Goal: Transaction & Acquisition: Purchase product/service

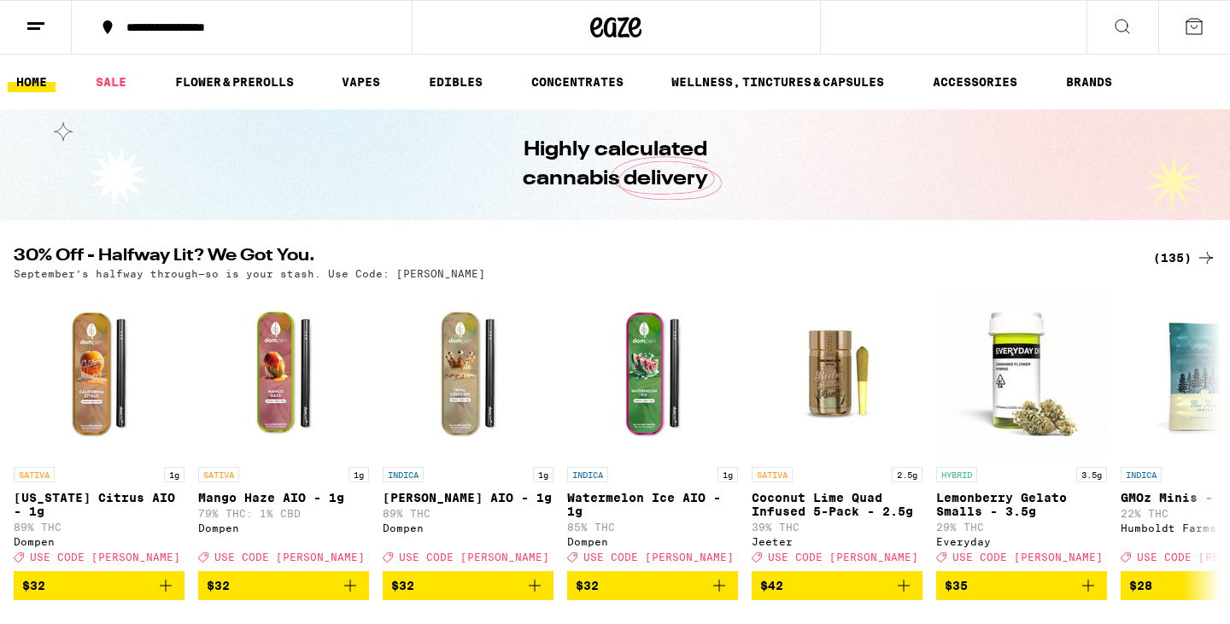
click at [1169, 261] on div "(135)" at bounding box center [1184, 258] width 63 height 20
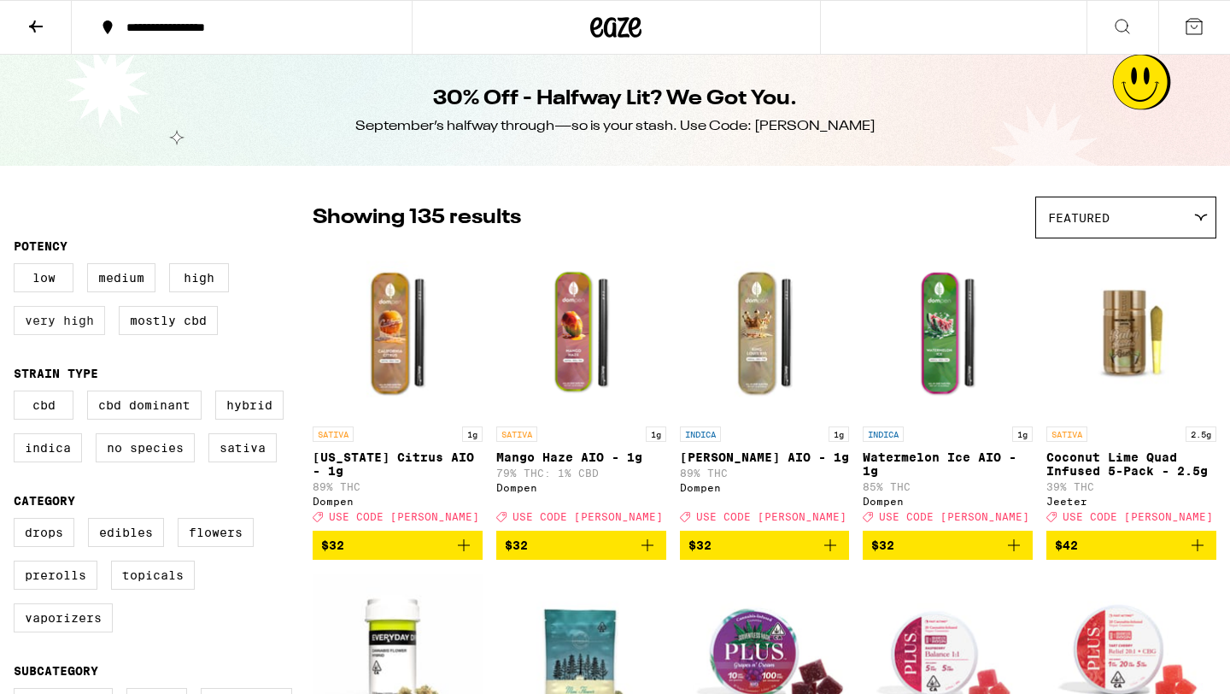
click at [74, 329] on label "Very High" at bounding box center [59, 320] width 91 height 29
click at [18, 266] on input "Very High" at bounding box center [17, 266] width 1 height 1
checkbox input "true"
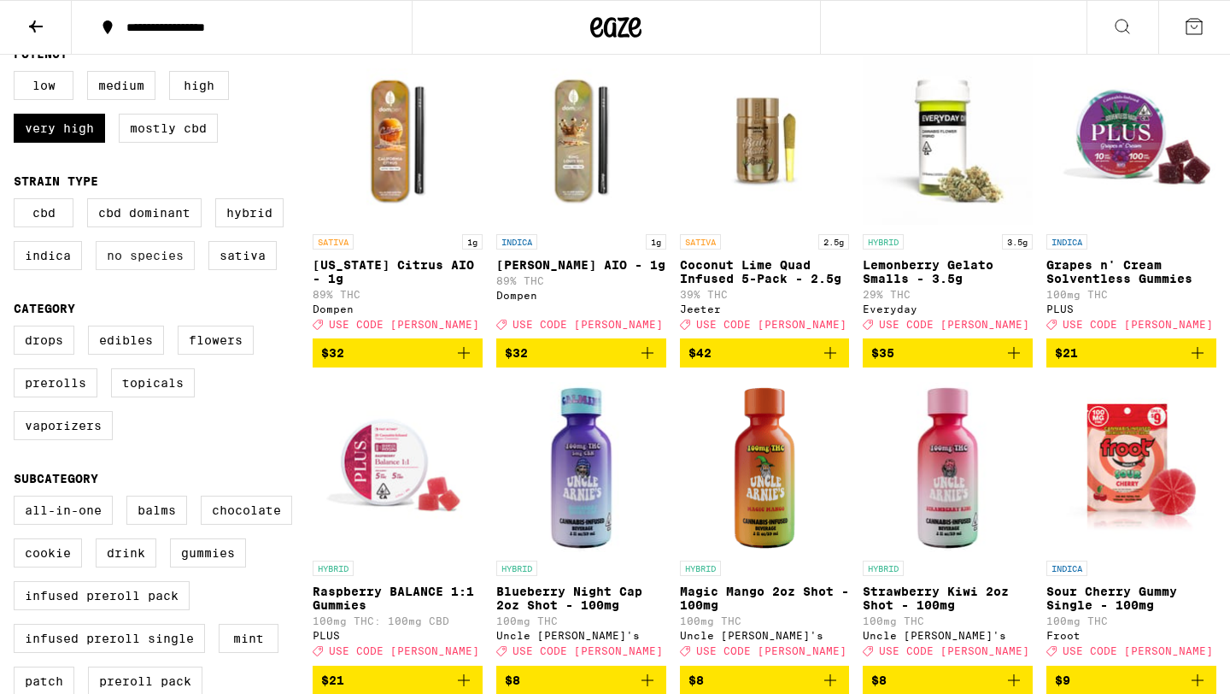
scroll to position [195, 0]
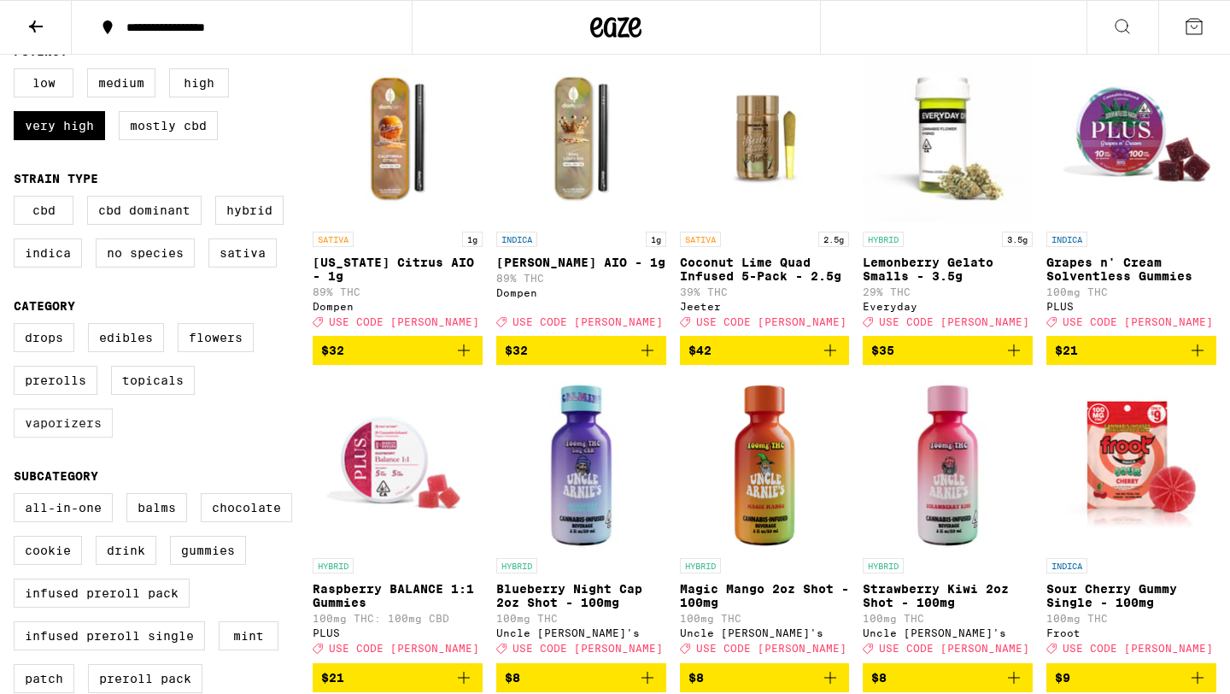
click at [62, 437] on label "Vaporizers" at bounding box center [63, 422] width 99 height 29
click at [18, 326] on input "Vaporizers" at bounding box center [17, 325] width 1 height 1
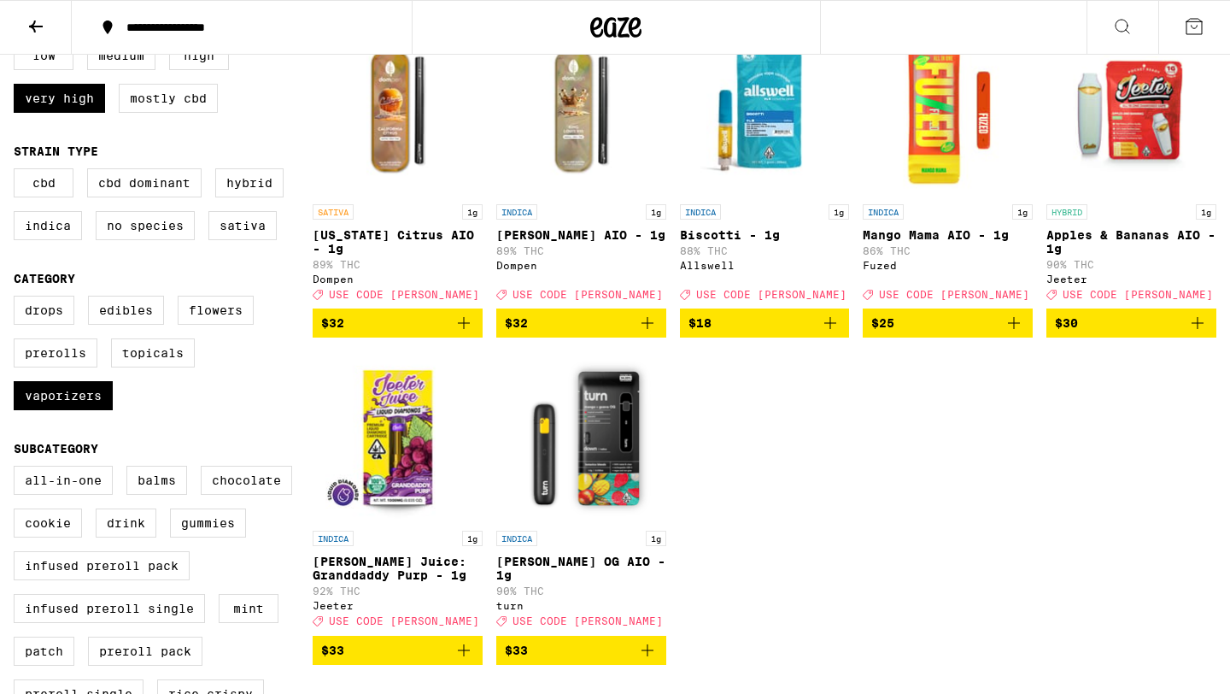
scroll to position [215, 0]
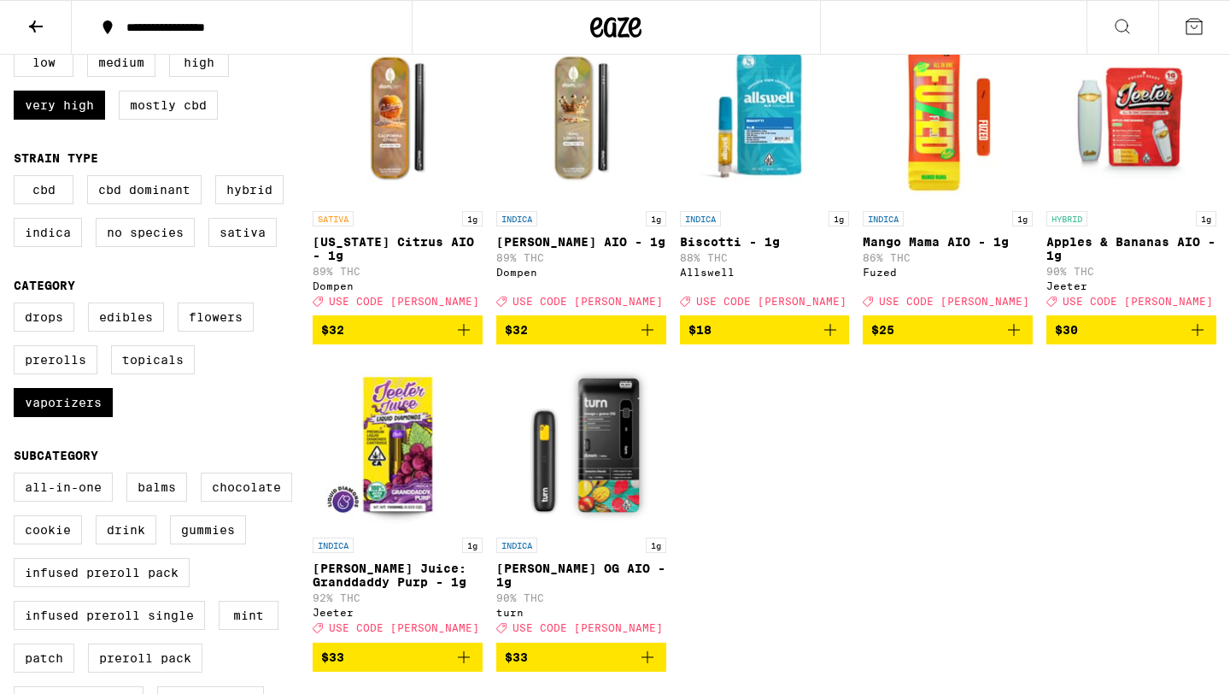
click at [606, 472] on img "Open page for Mango Guava OG AIO - 1g from turn" at bounding box center [581, 443] width 170 height 171
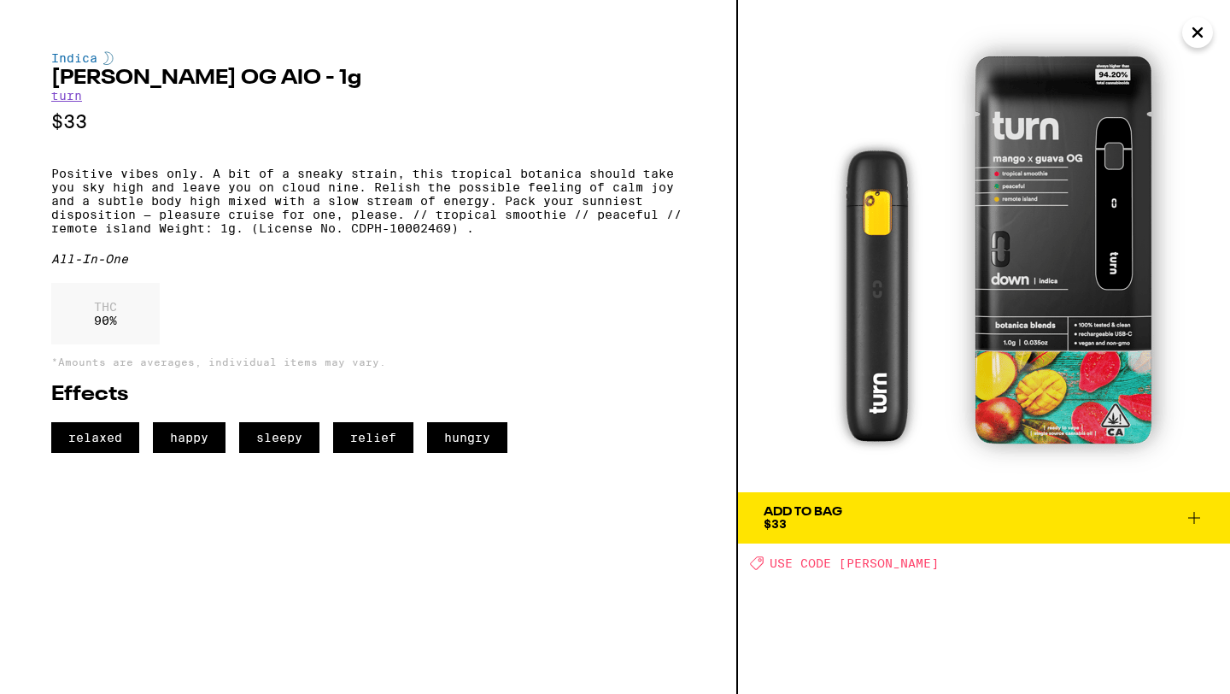
click at [1194, 517] on icon at bounding box center [1194, 518] width 12 height 12
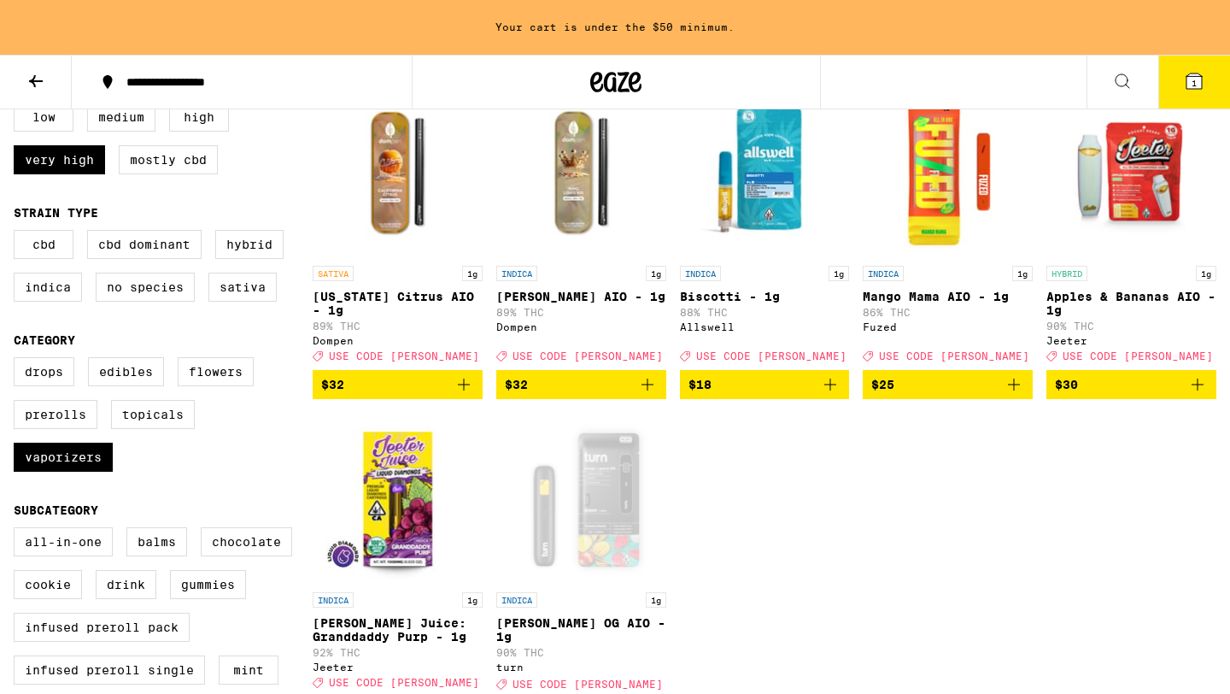
scroll to position [270, 0]
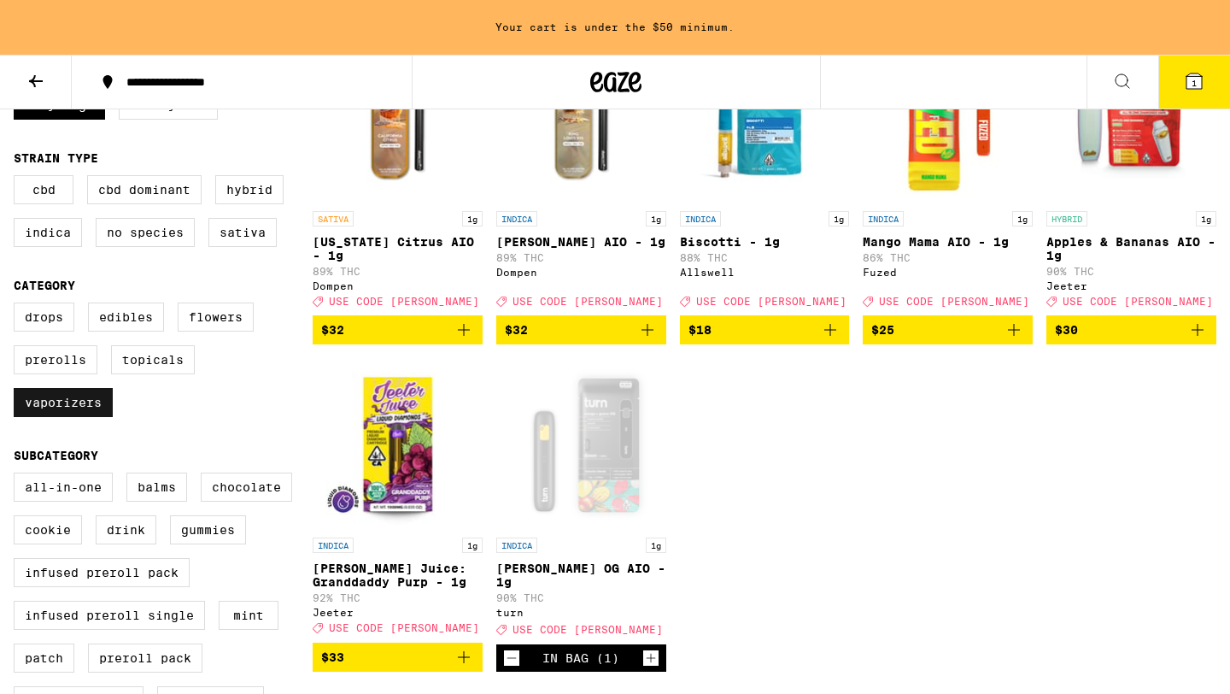
click at [81, 417] on label "Vaporizers" at bounding box center [63, 402] width 99 height 29
click at [18, 306] on input "Vaporizers" at bounding box center [17, 305] width 1 height 1
checkbox input "false"
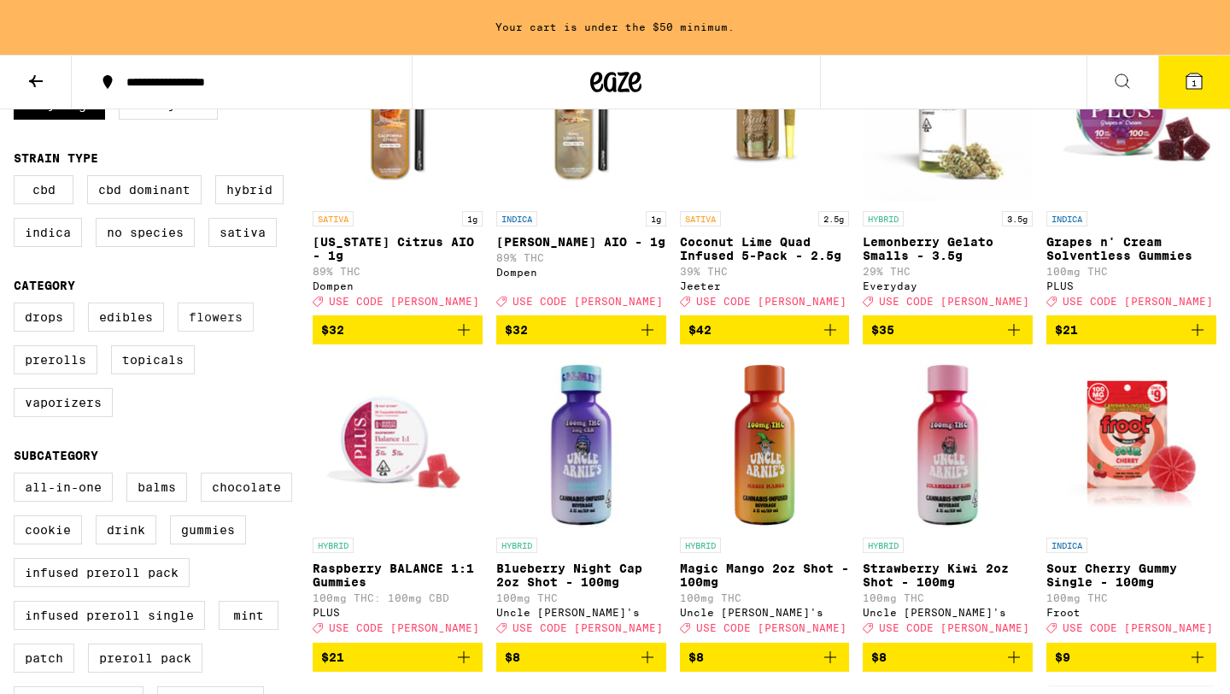
click at [228, 331] on label "Flowers" at bounding box center [216, 316] width 76 height 29
click at [18, 306] on input "Flowers" at bounding box center [17, 305] width 1 height 1
checkbox input "true"
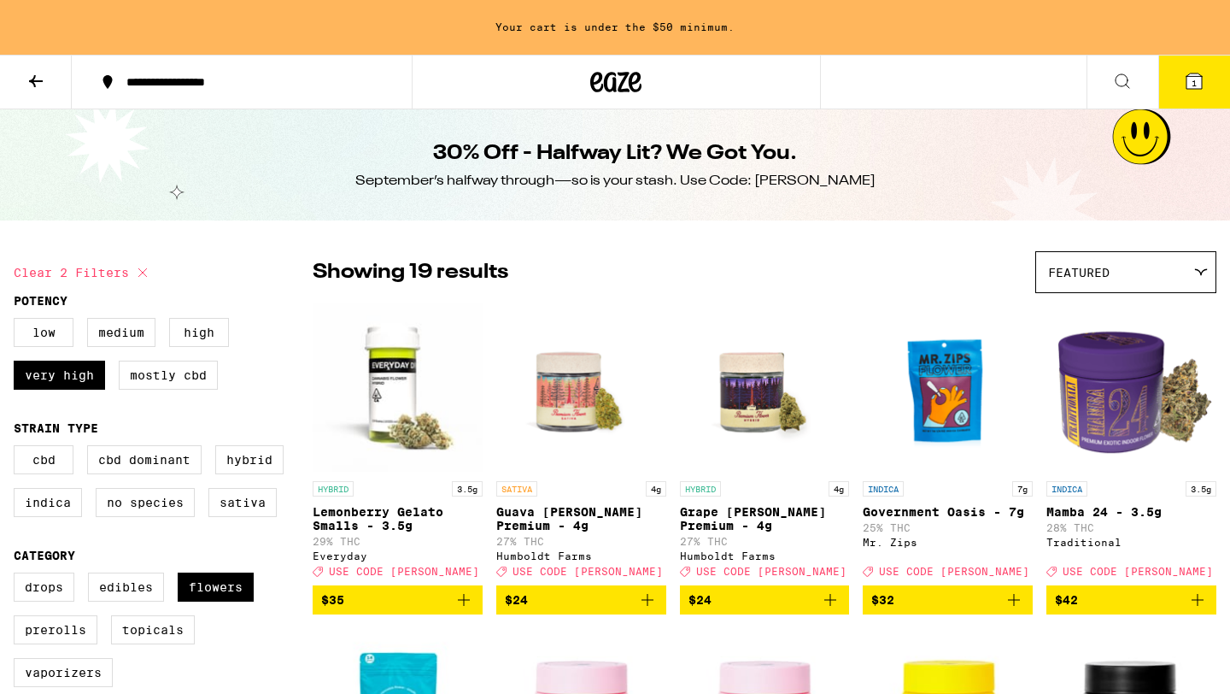
click at [1096, 284] on div "Featured" at bounding box center [1125, 272] width 179 height 40
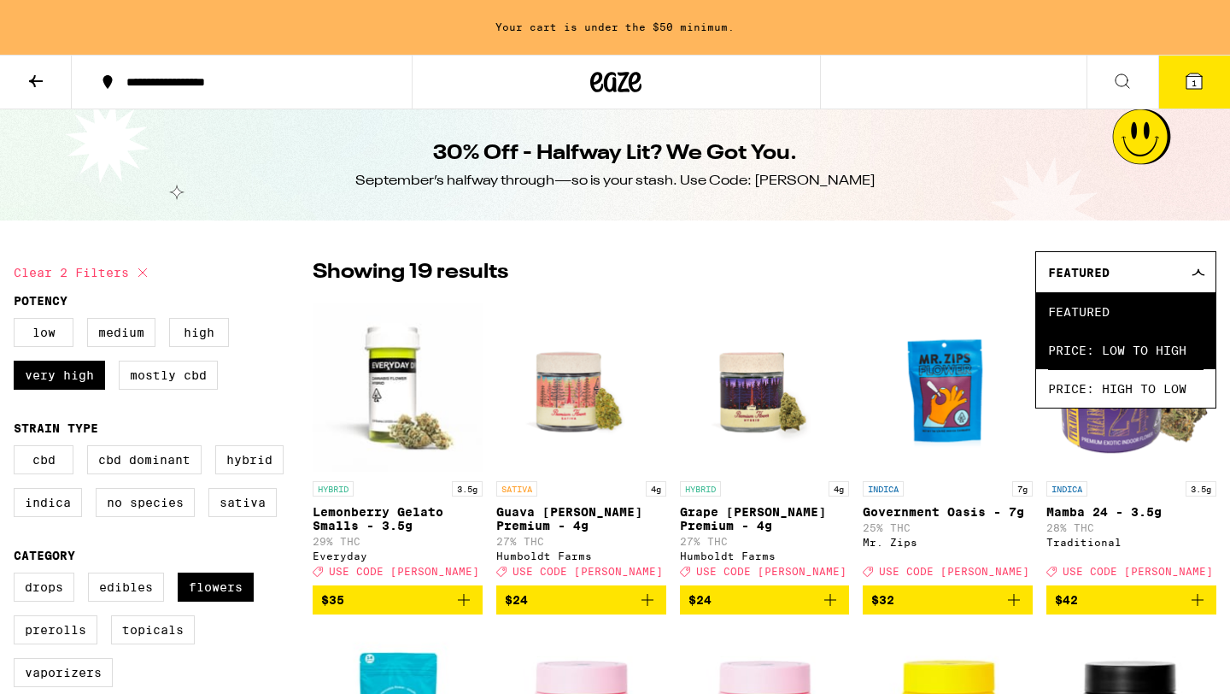
click at [1121, 360] on span "Price: Low to High" at bounding box center [1125, 350] width 155 height 38
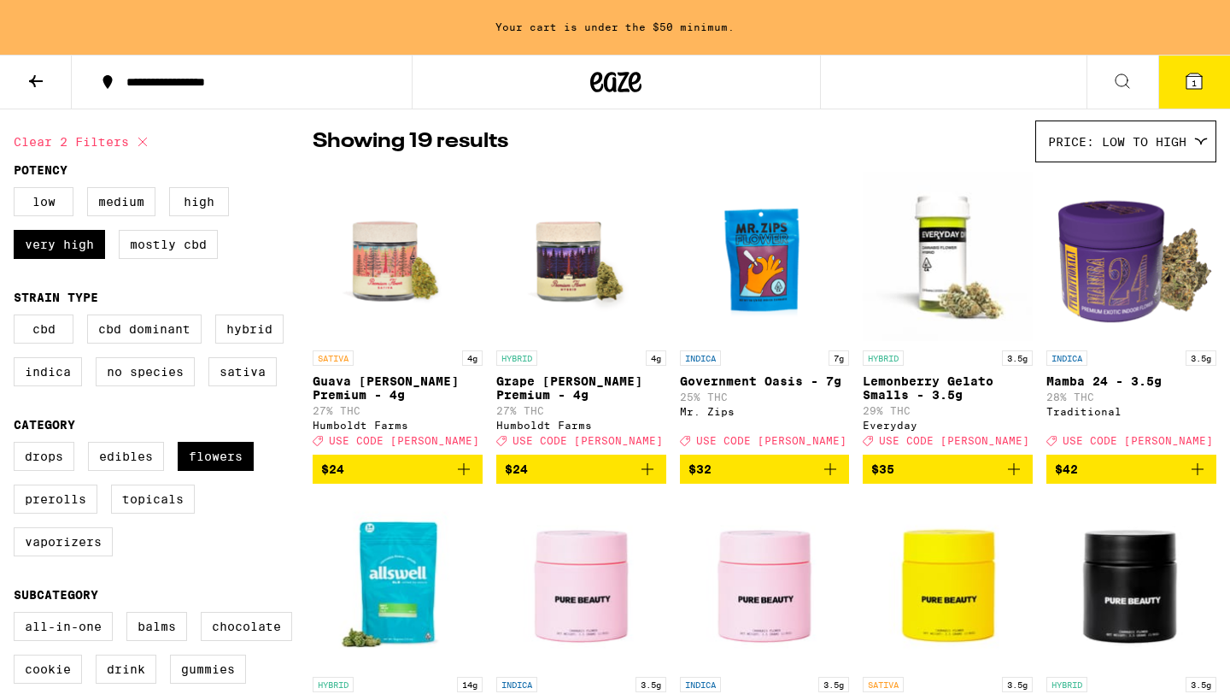
scroll to position [132, 0]
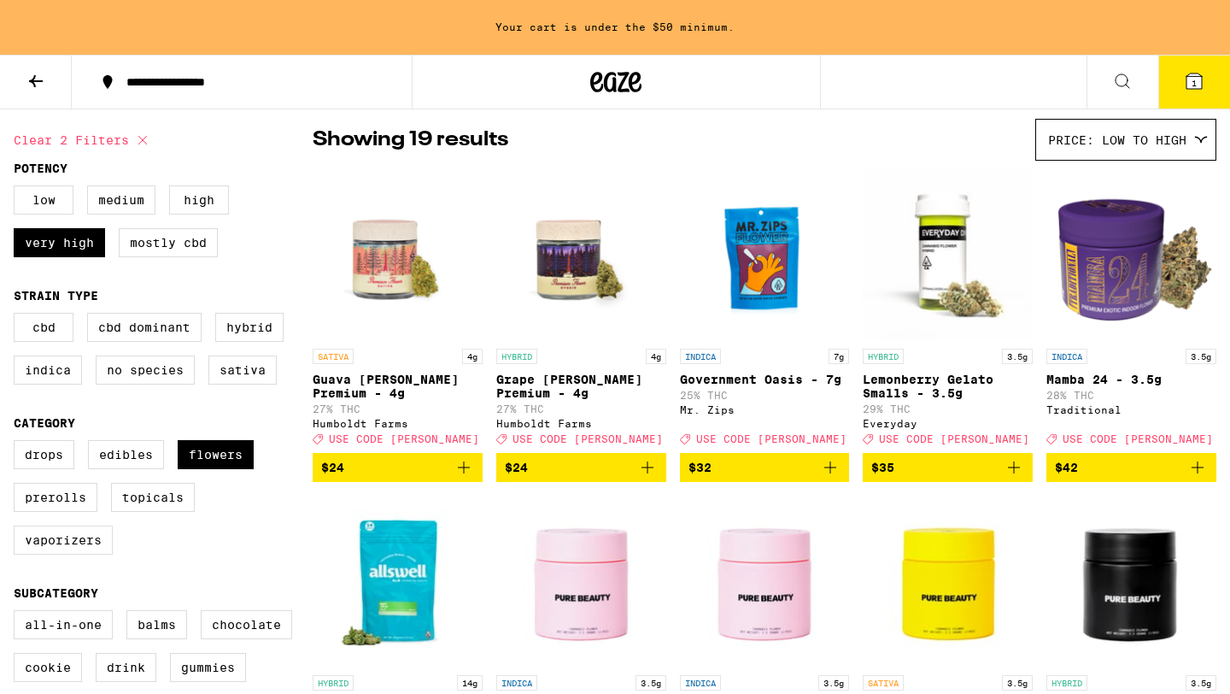
click at [404, 246] on img "Open page for Guava Mintz Premium - 4g from Humboldt Farms" at bounding box center [398, 254] width 170 height 171
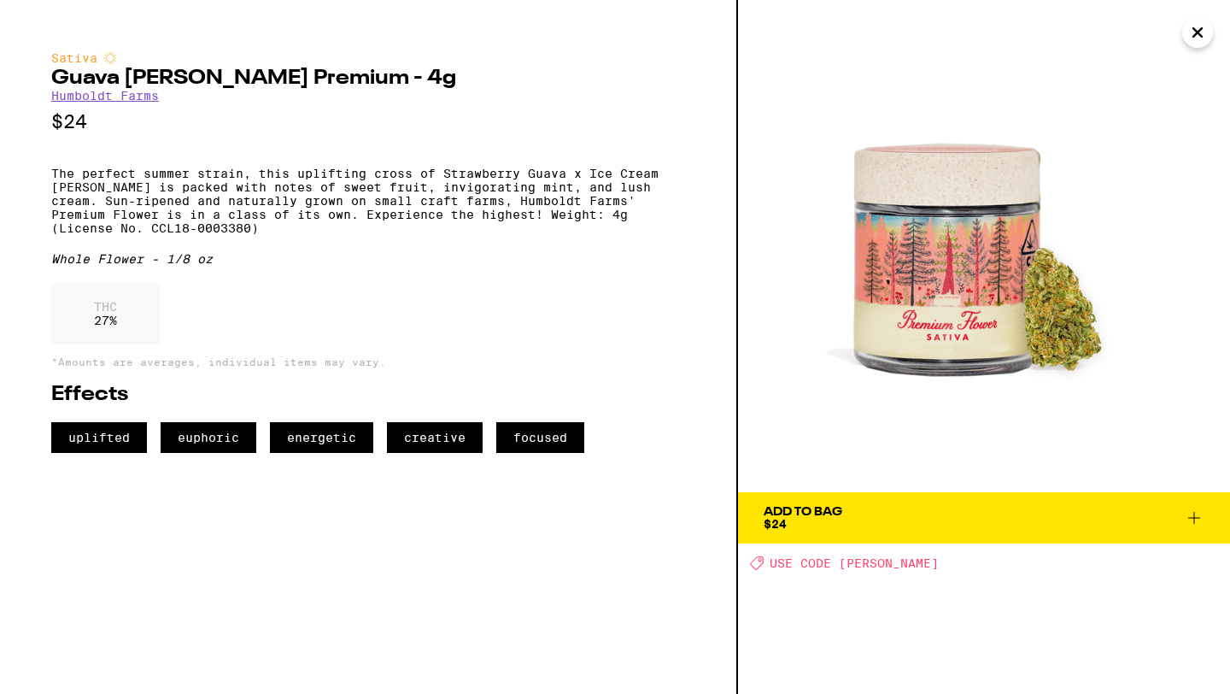
click at [1197, 520] on icon at bounding box center [1194, 517] width 20 height 20
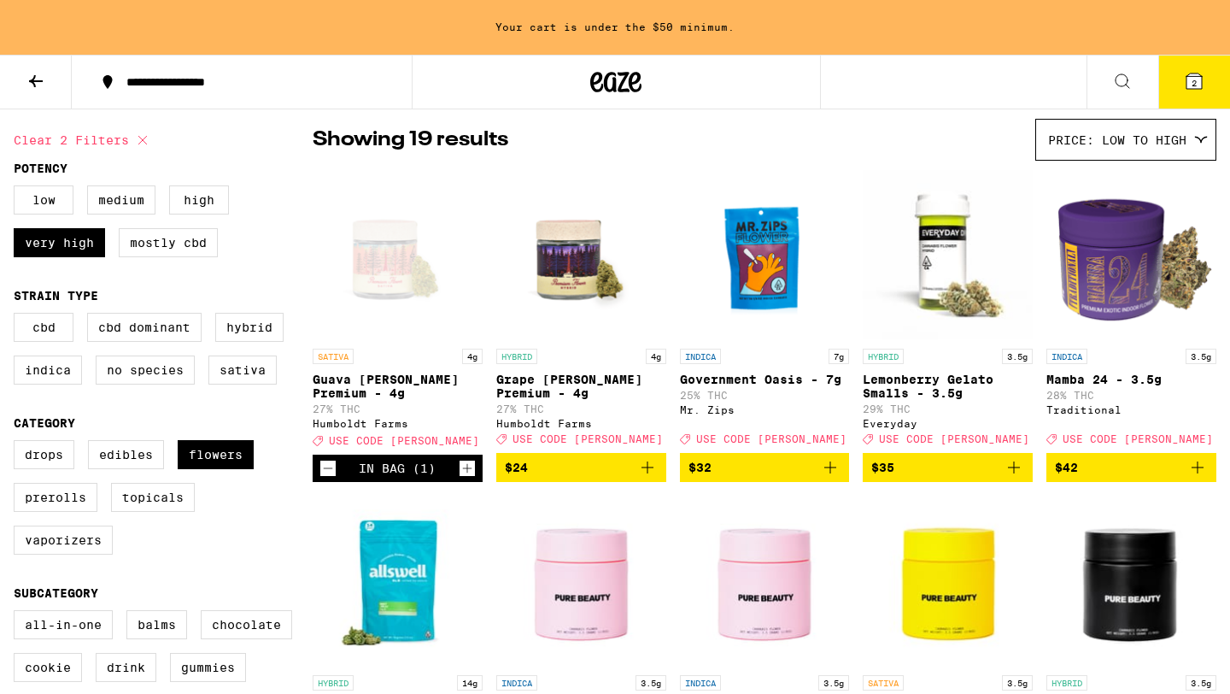
scroll to position [78, 0]
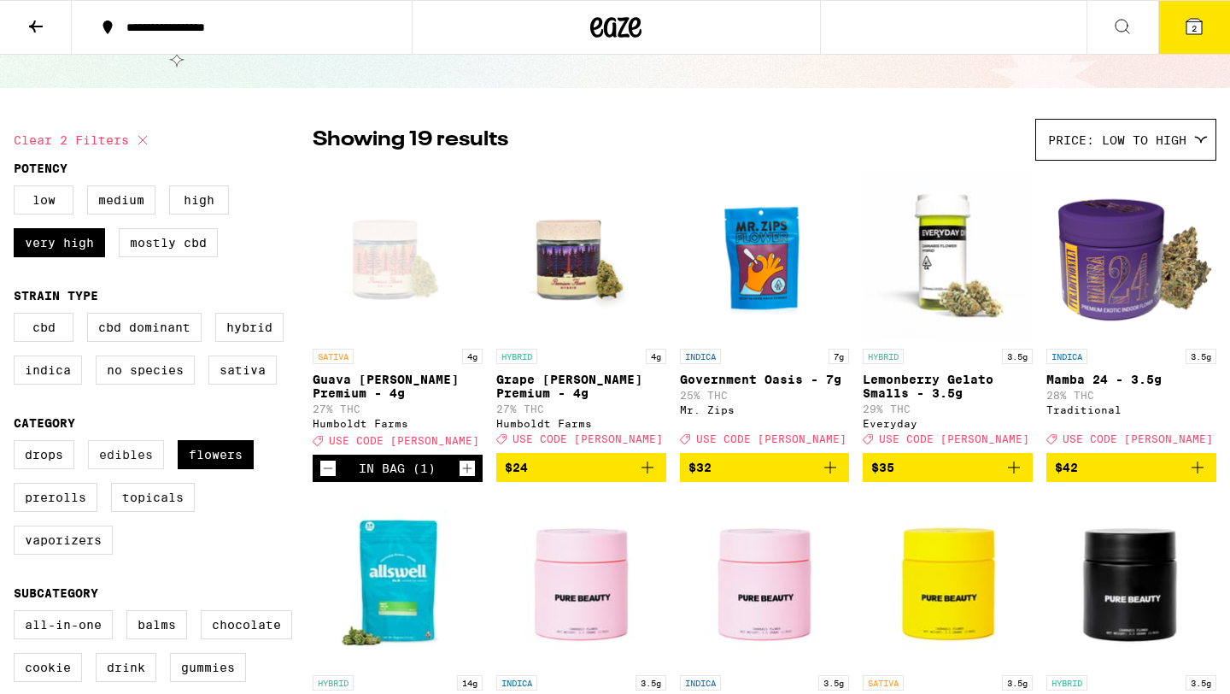
click at [129, 469] on label "Edibles" at bounding box center [126, 454] width 76 height 29
click at [18, 443] on input "Edibles" at bounding box center [17, 442] width 1 height 1
checkbox input "true"
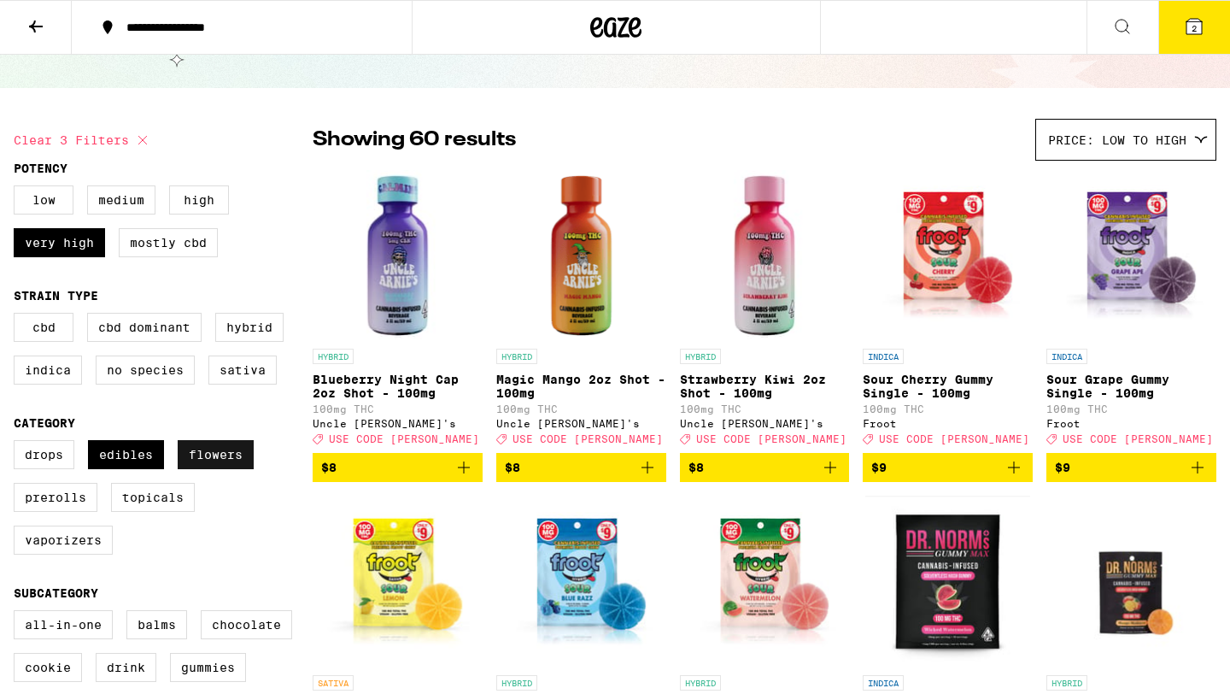
click at [203, 469] on label "Flowers" at bounding box center [216, 454] width 76 height 29
click at [18, 443] on input "Flowers" at bounding box center [17, 442] width 1 height 1
checkbox input "false"
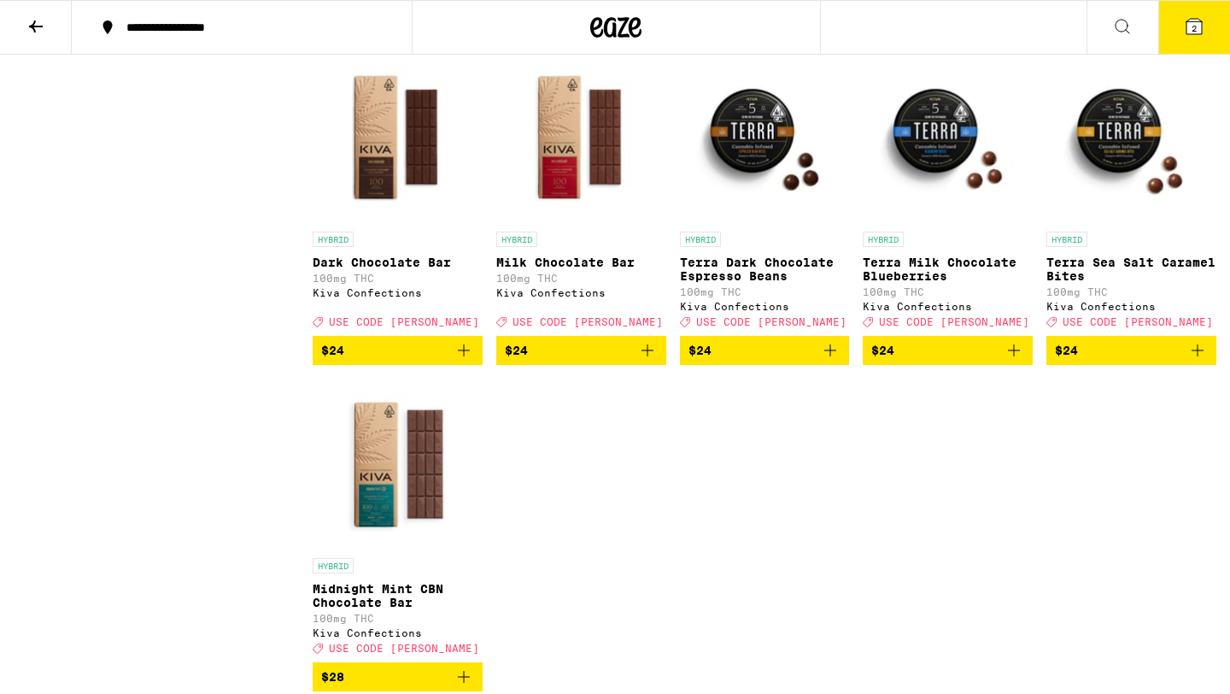
scroll to position [2486, 0]
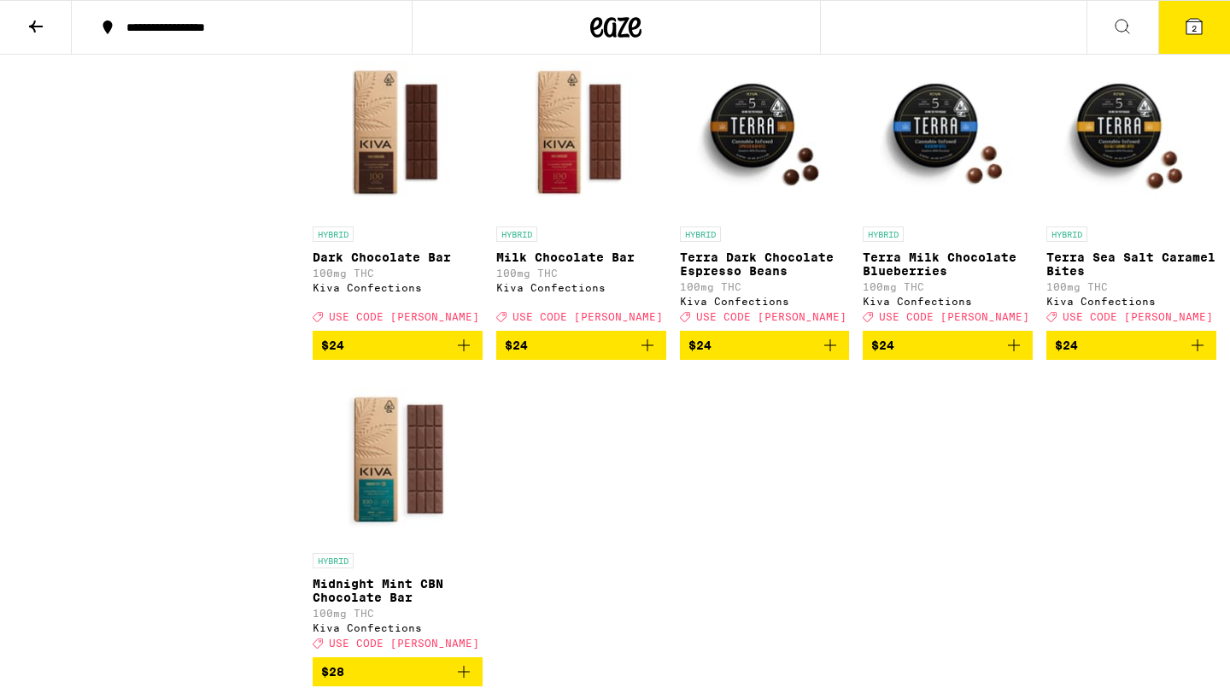
click at [1188, 40] on button "2" at bounding box center [1194, 27] width 72 height 53
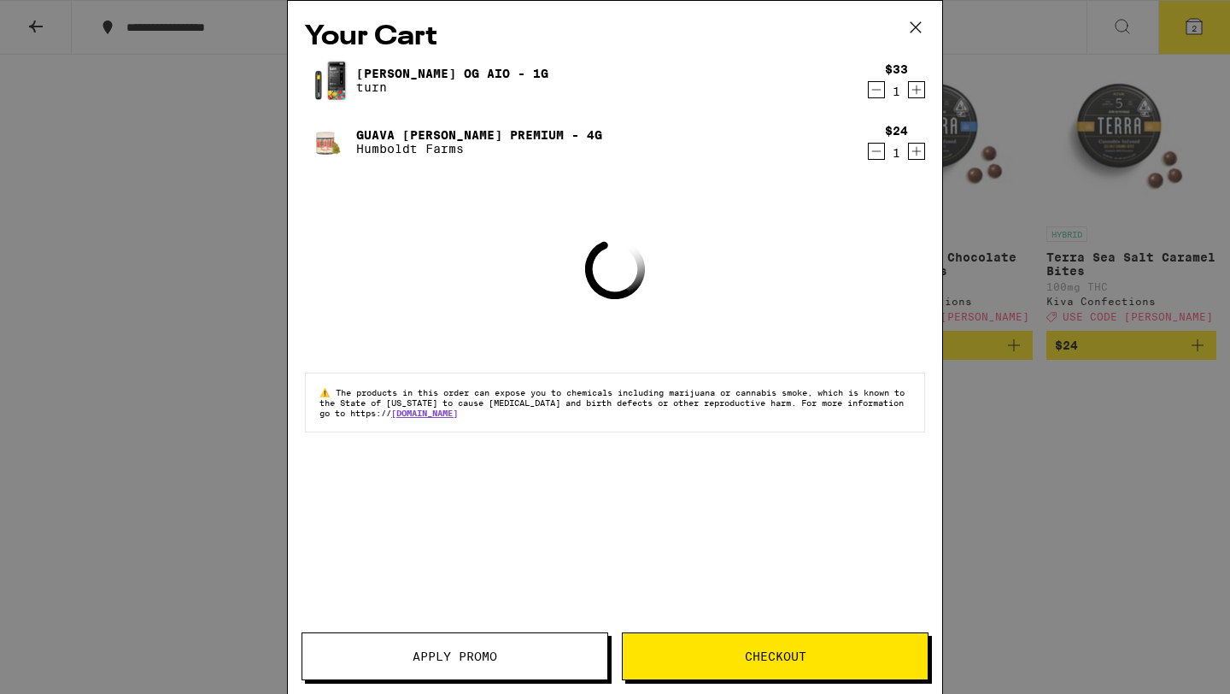
click at [498, 624] on span "Apply Promo" at bounding box center [454, 656] width 305 height 12
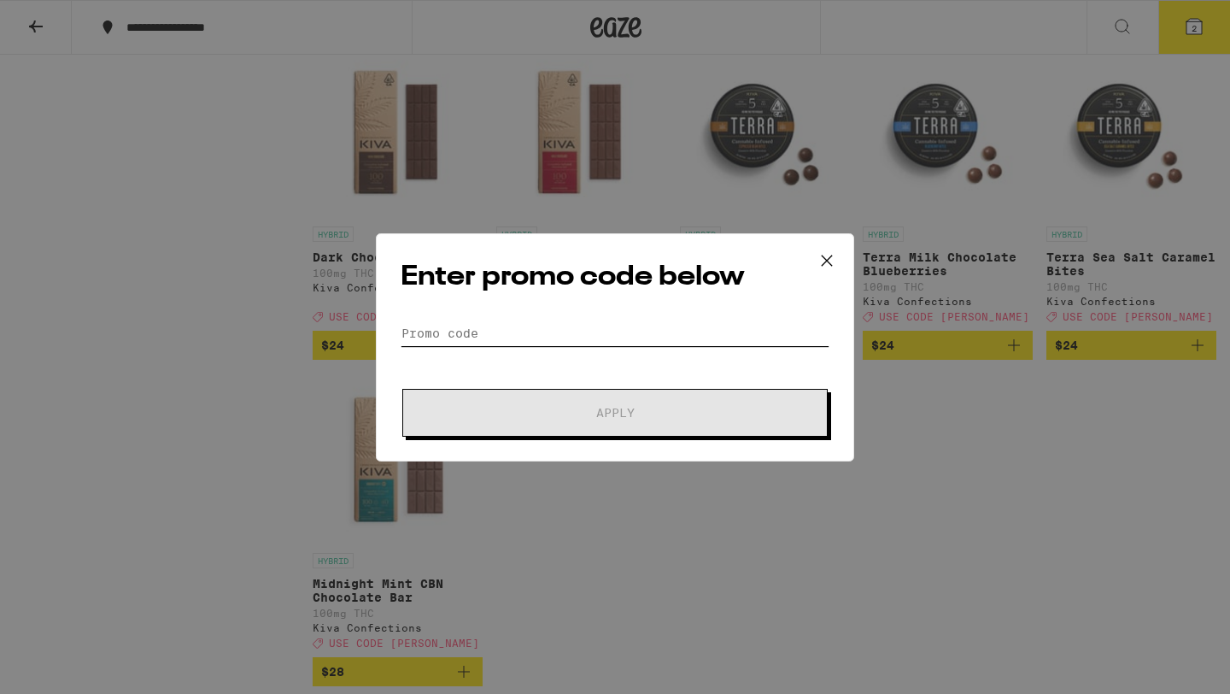
click at [595, 325] on input "Promo Code" at bounding box center [615, 333] width 429 height 26
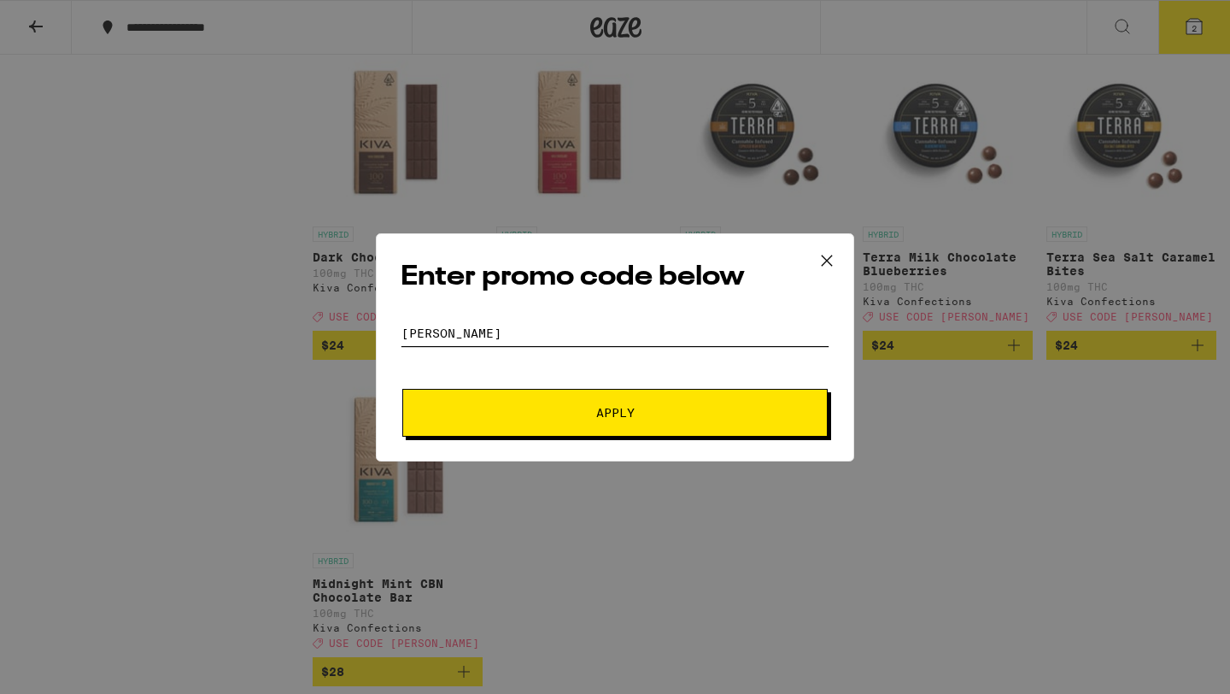
type input "litty"
click at [565, 404] on button "Apply" at bounding box center [614, 413] width 425 height 48
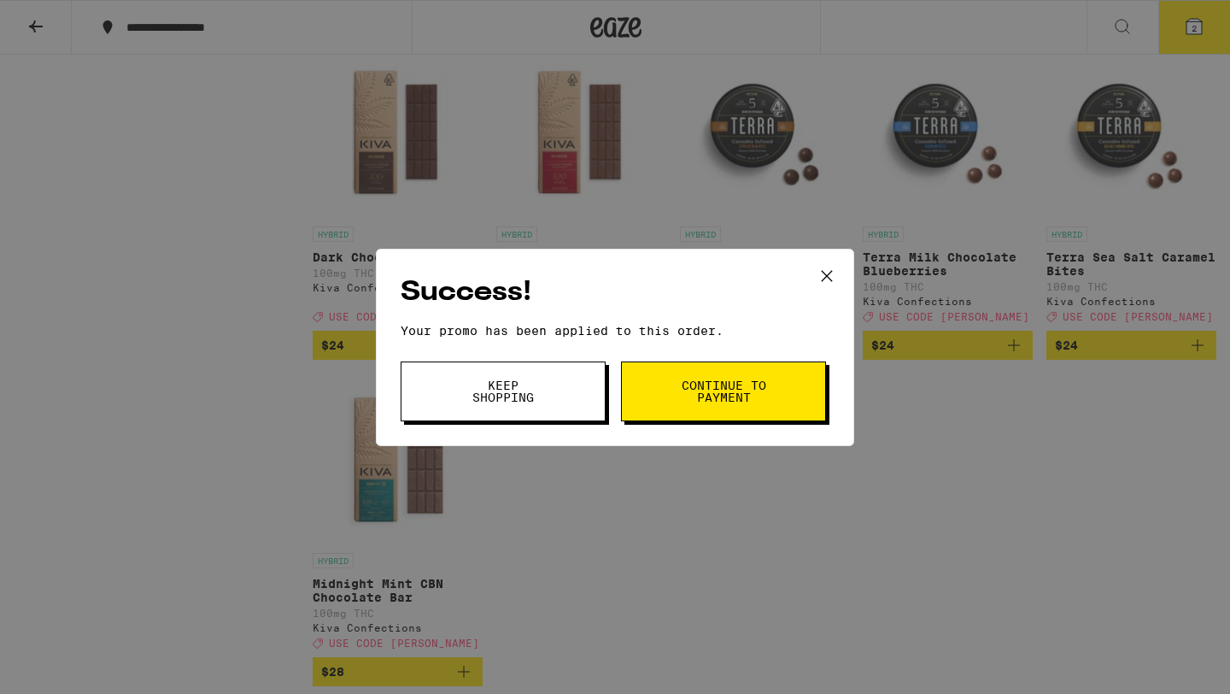
click at [677, 384] on button "Continue to payment" at bounding box center [723, 391] width 205 height 60
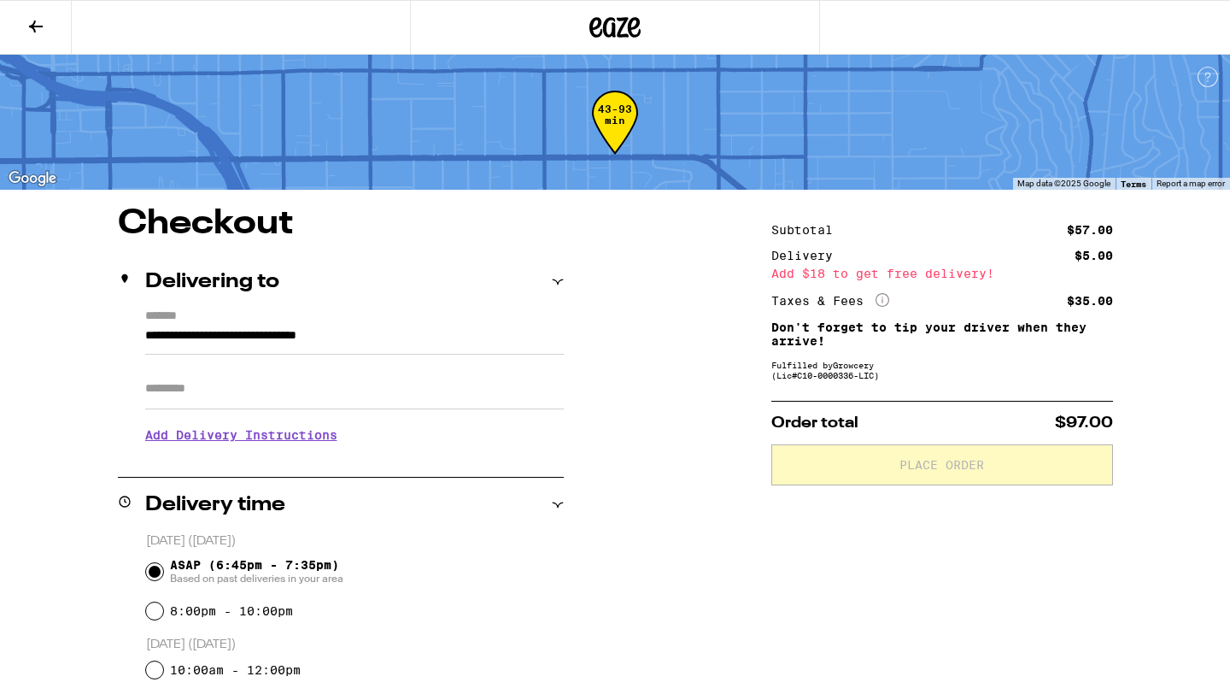
click at [283, 403] on input "Apt/Suite" at bounding box center [354, 388] width 419 height 41
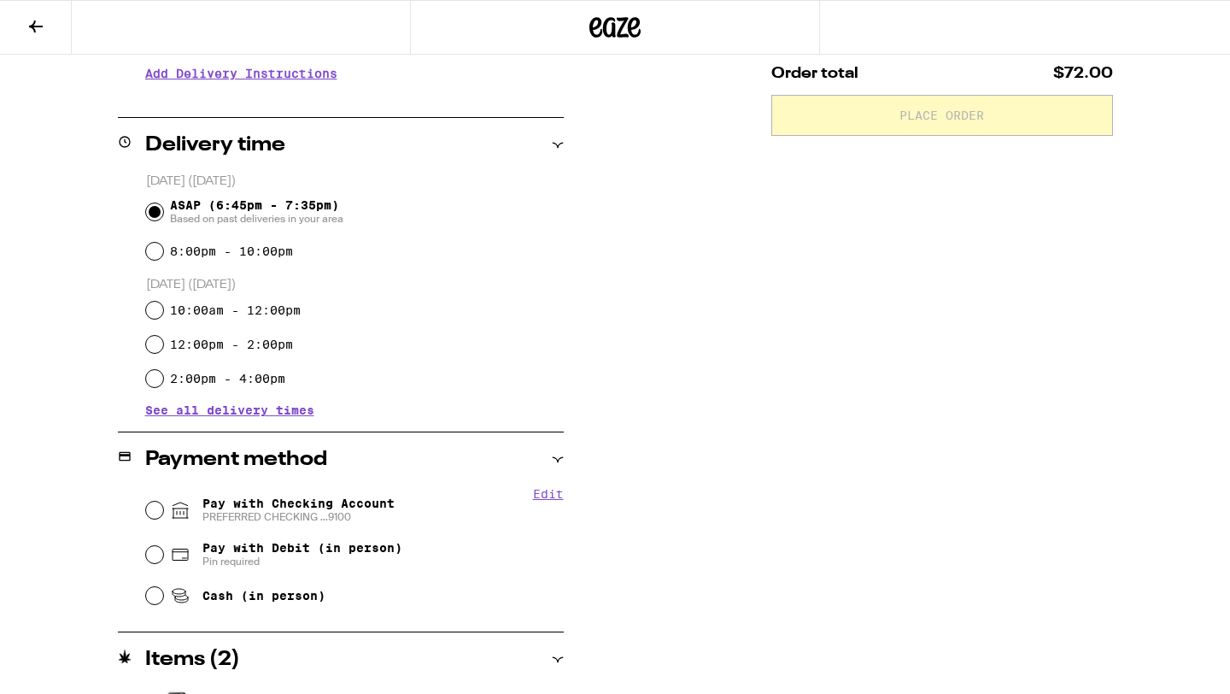
scroll to position [492, 0]
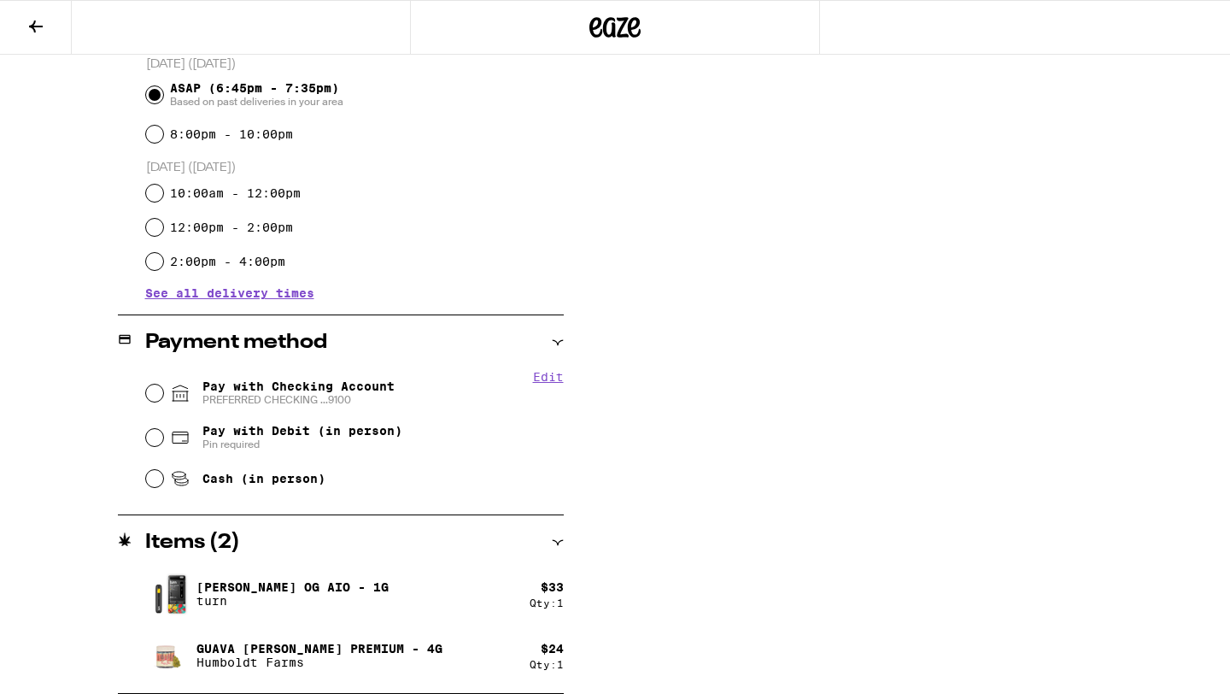
type input "***"
click at [152, 390] on input "Pay with Checking Account PREFERRED CHECKING ...9100" at bounding box center [154, 392] width 17 height 17
radio input "true"
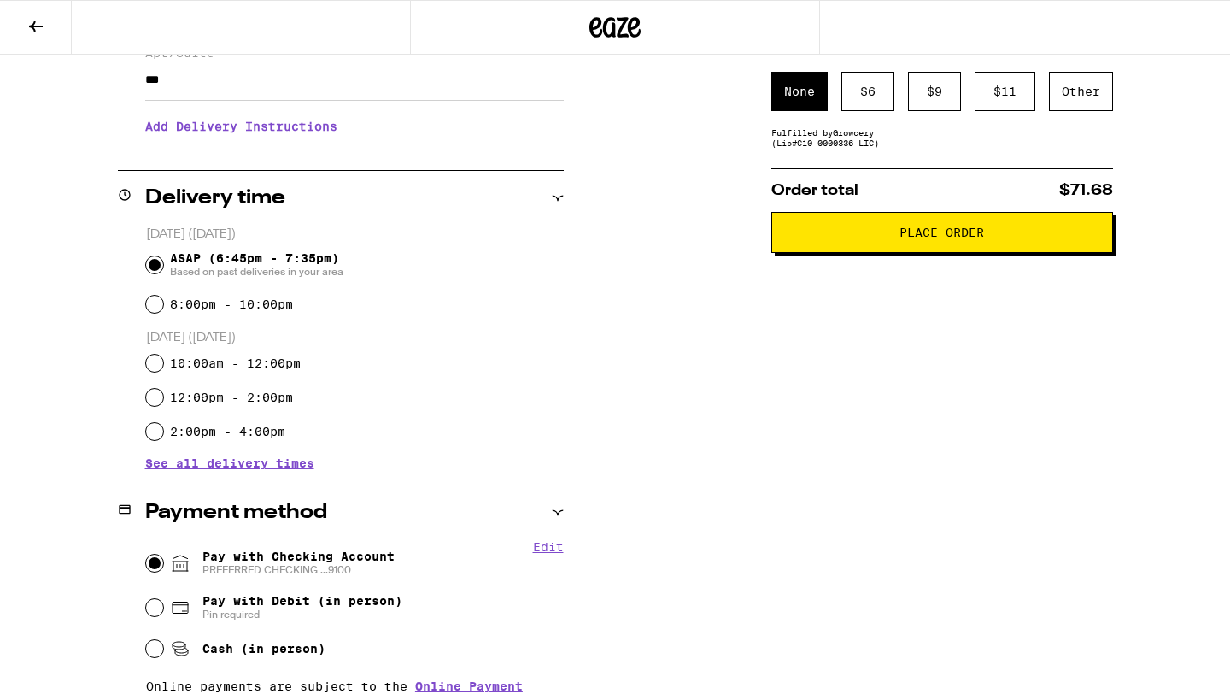
scroll to position [0, 0]
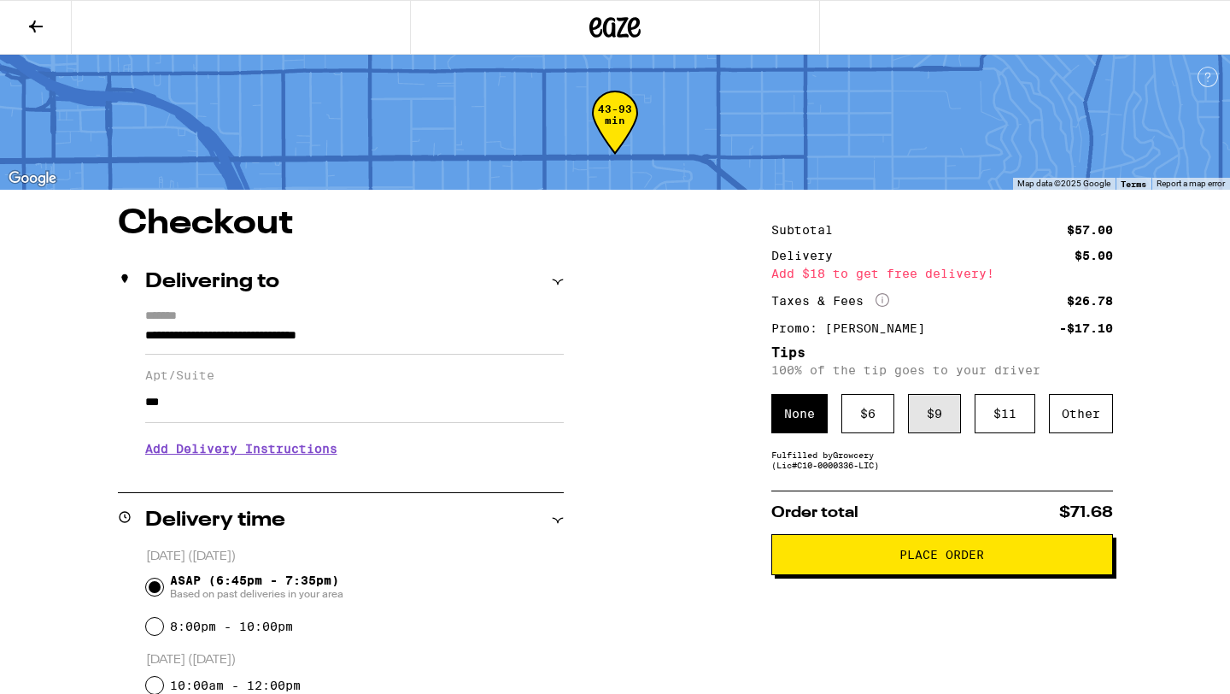
click at [919, 425] on div "$ 9" at bounding box center [934, 413] width 53 height 39
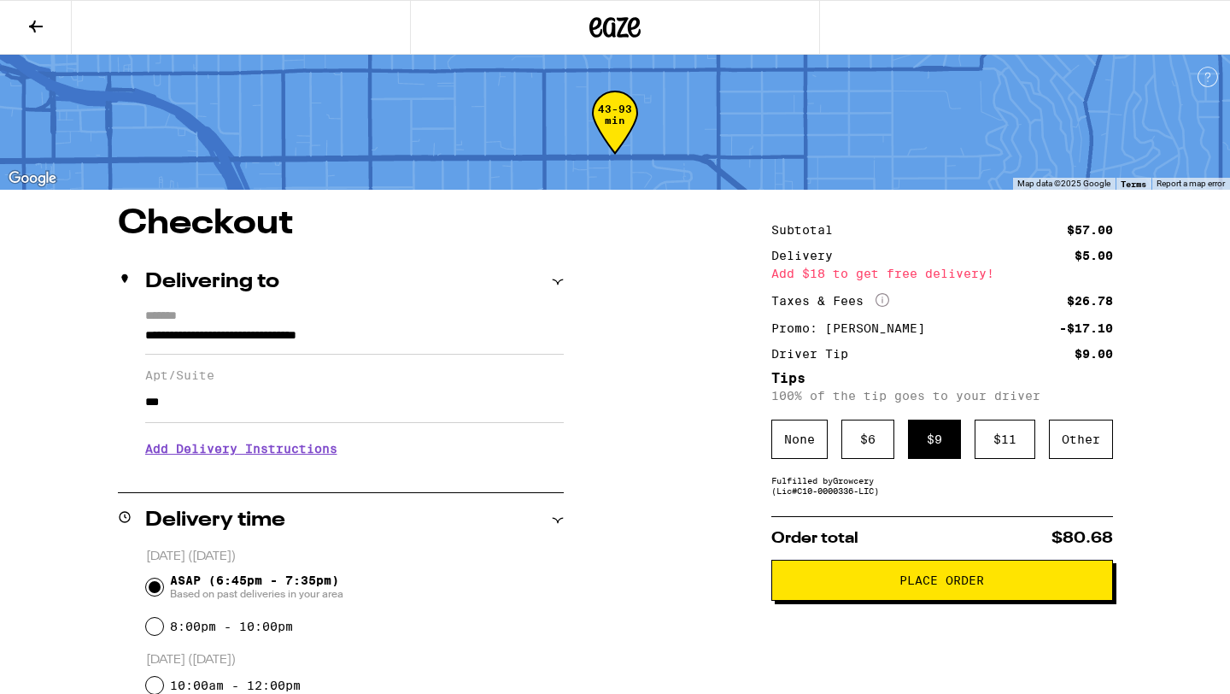
click at [259, 463] on h3 "Add Delivery Instructions" at bounding box center [354, 448] width 419 height 39
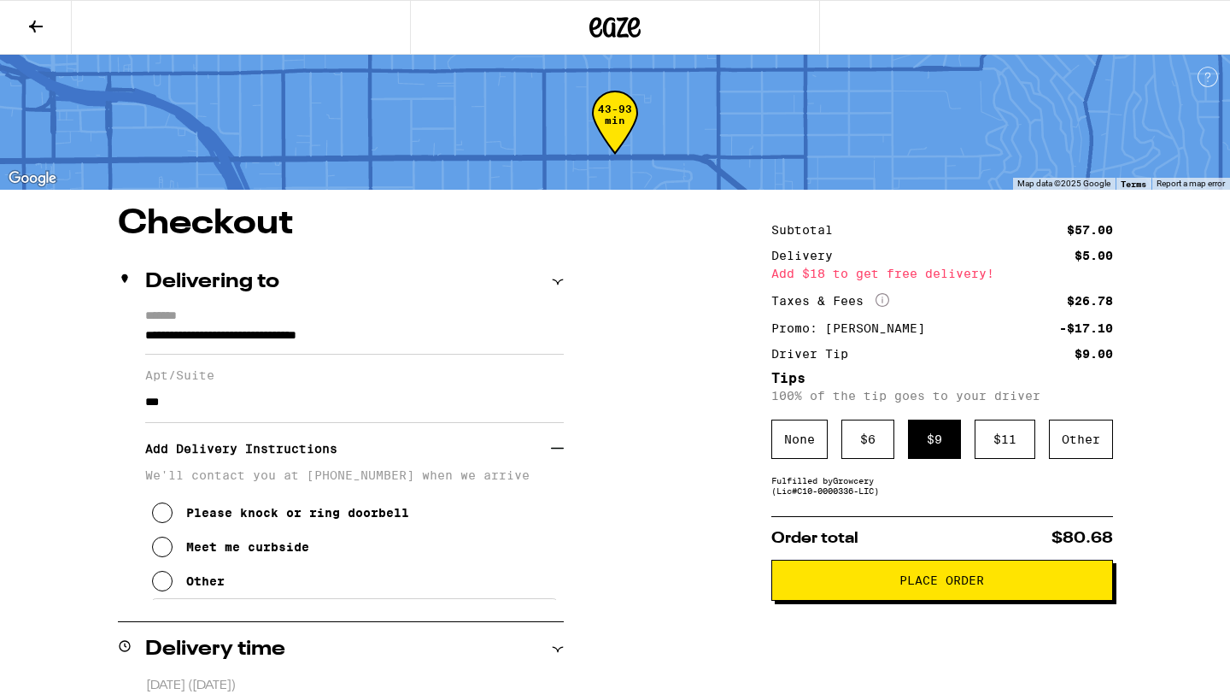
click at [166, 557] on icon at bounding box center [162, 546] width 20 height 20
click at [945, 586] on span "Place Order" at bounding box center [941, 580] width 85 height 12
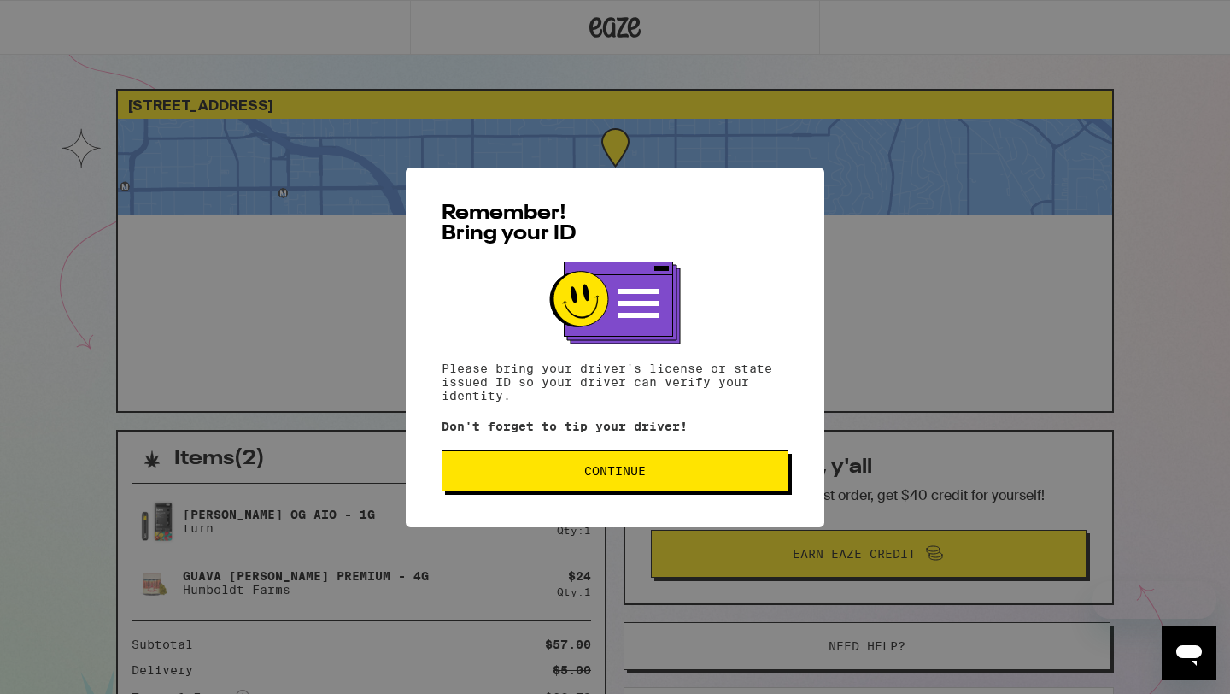
click at [638, 461] on button "Continue" at bounding box center [615, 470] width 347 height 41
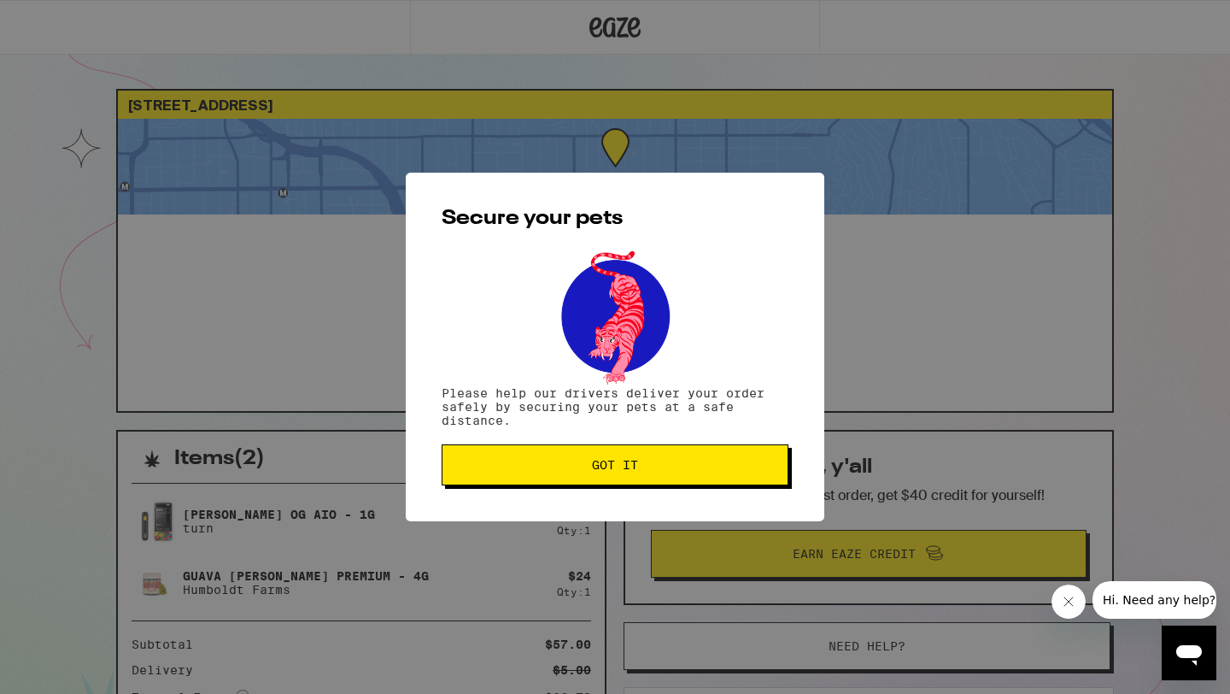
click at [638, 461] on span "Got it" at bounding box center [615, 465] width 318 height 12
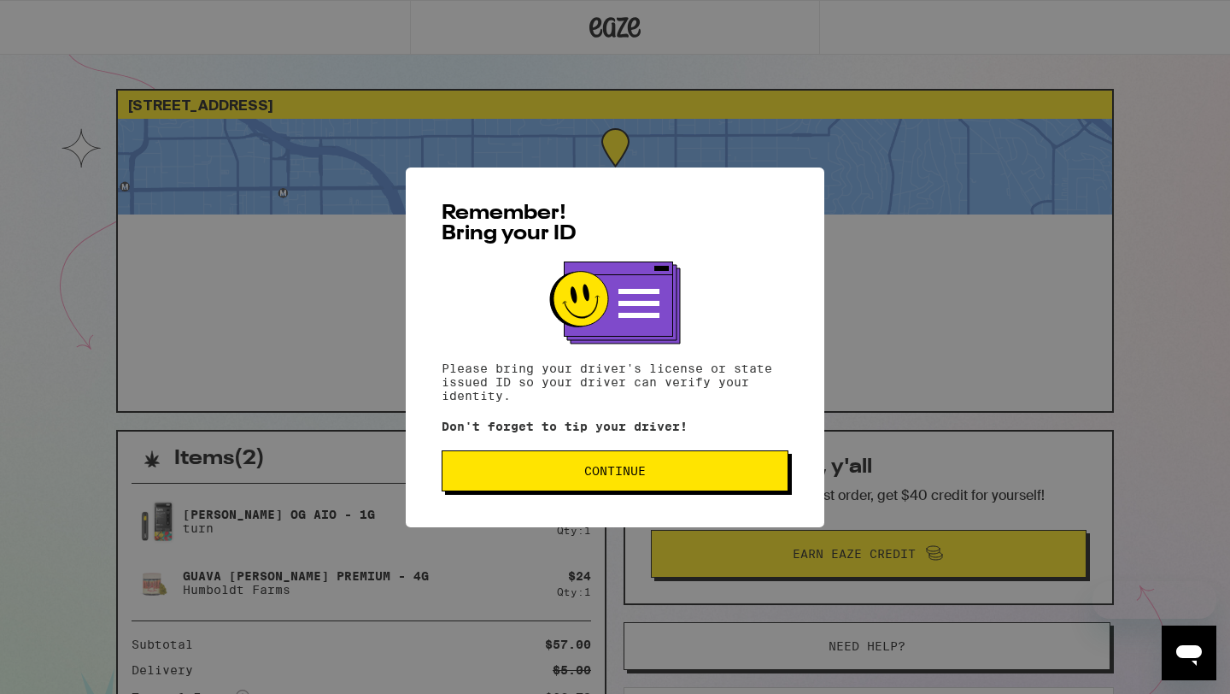
click at [636, 467] on span "Continue" at bounding box center [614, 471] width 61 height 12
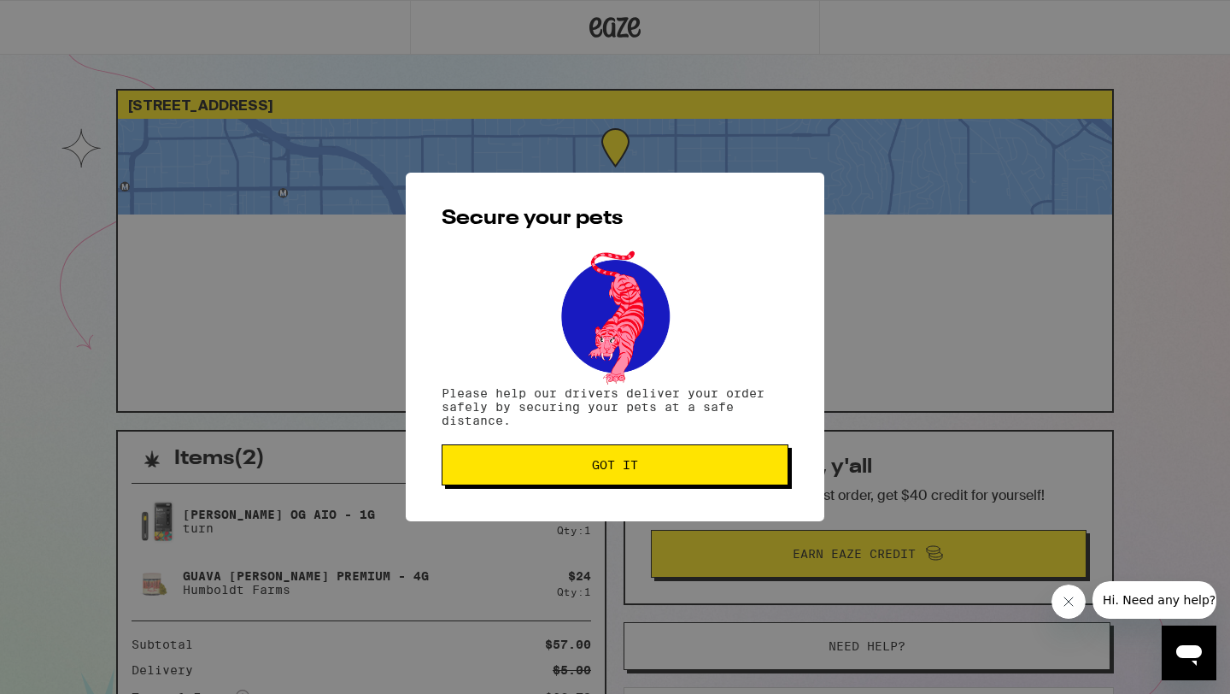
click at [636, 467] on span "Got it" at bounding box center [615, 465] width 46 height 12
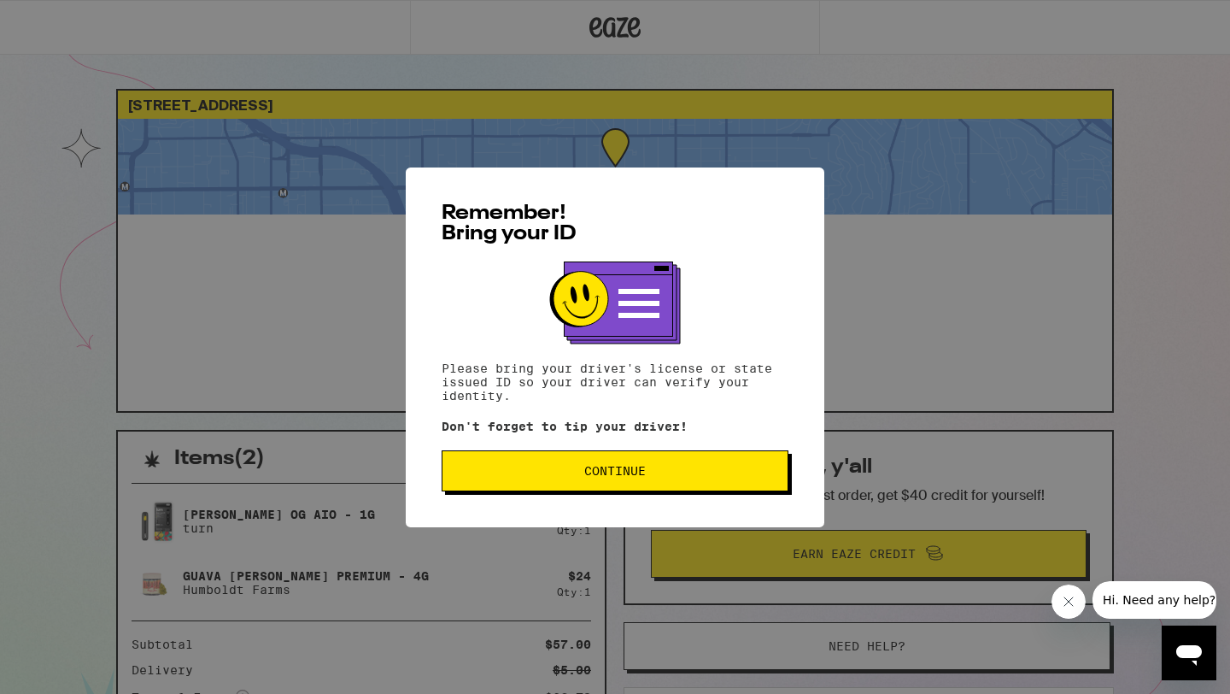
click at [615, 471] on span "Continue" at bounding box center [614, 471] width 61 height 12
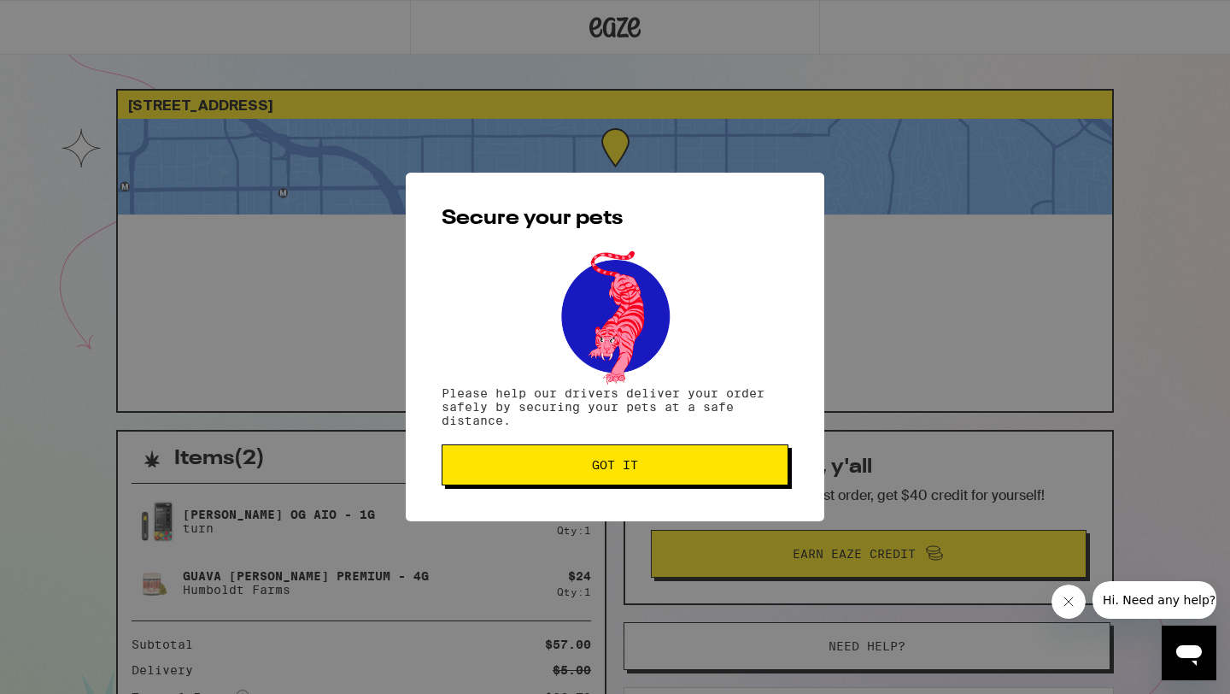
click at [641, 475] on button "Got it" at bounding box center [615, 464] width 347 height 41
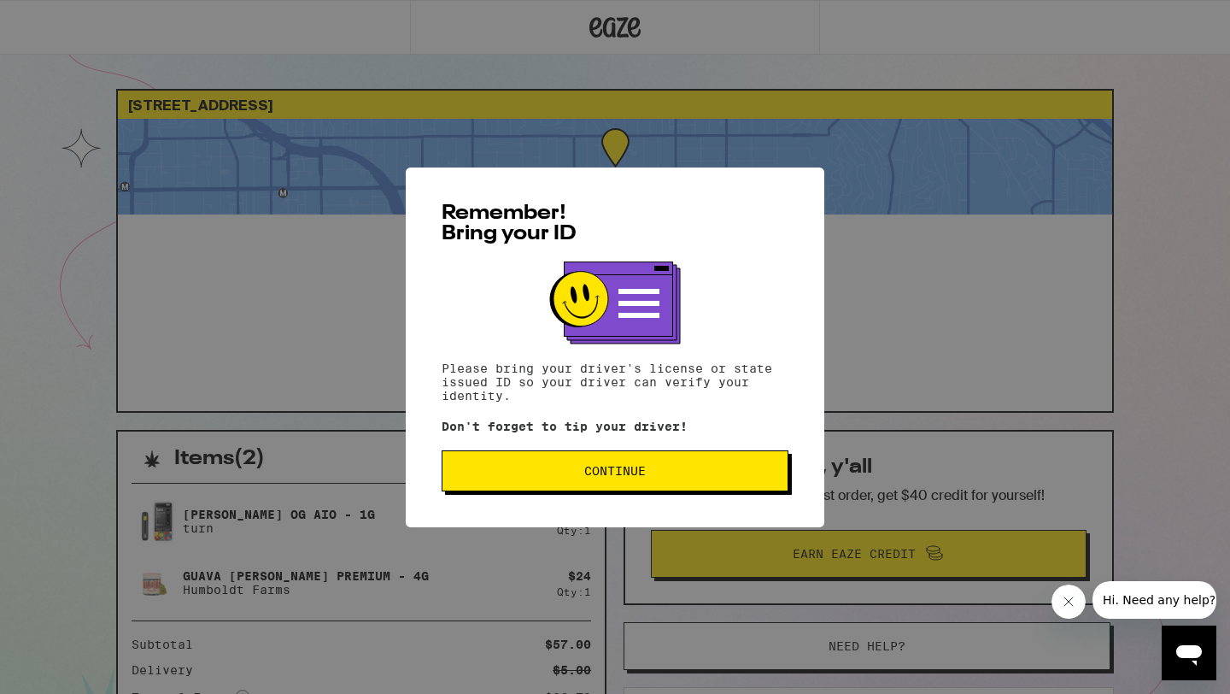
click at [611, 477] on span "Continue" at bounding box center [614, 471] width 61 height 12
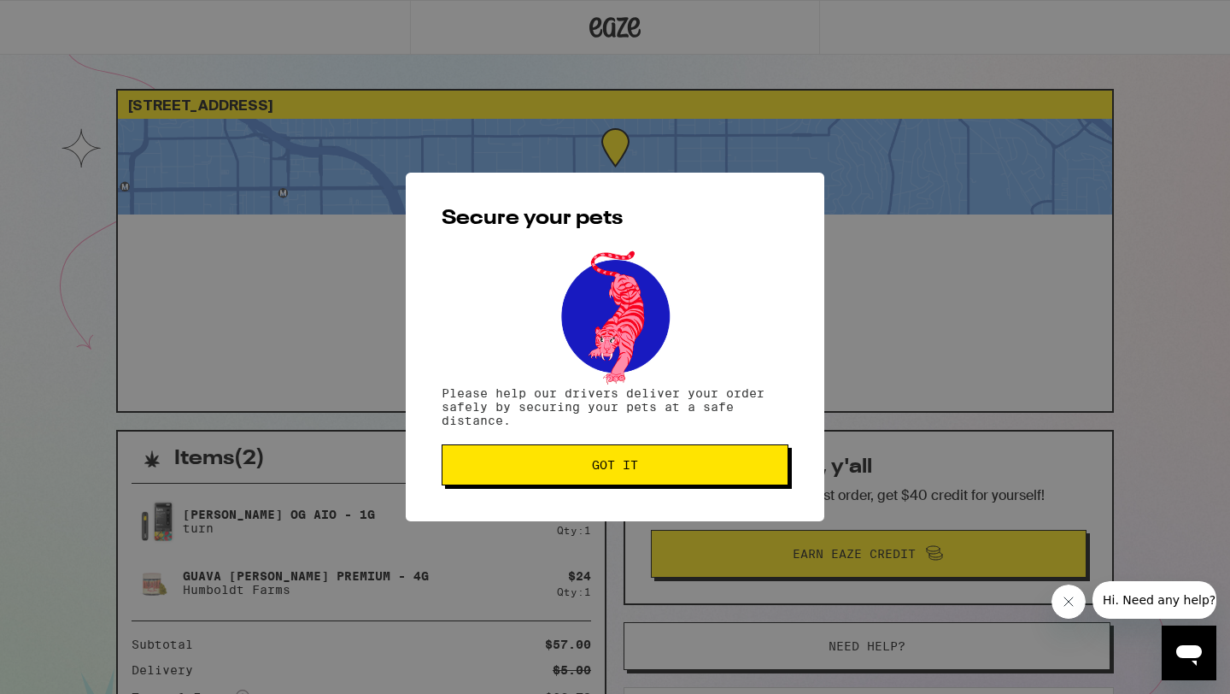
click at [656, 477] on button "Got it" at bounding box center [615, 464] width 347 height 41
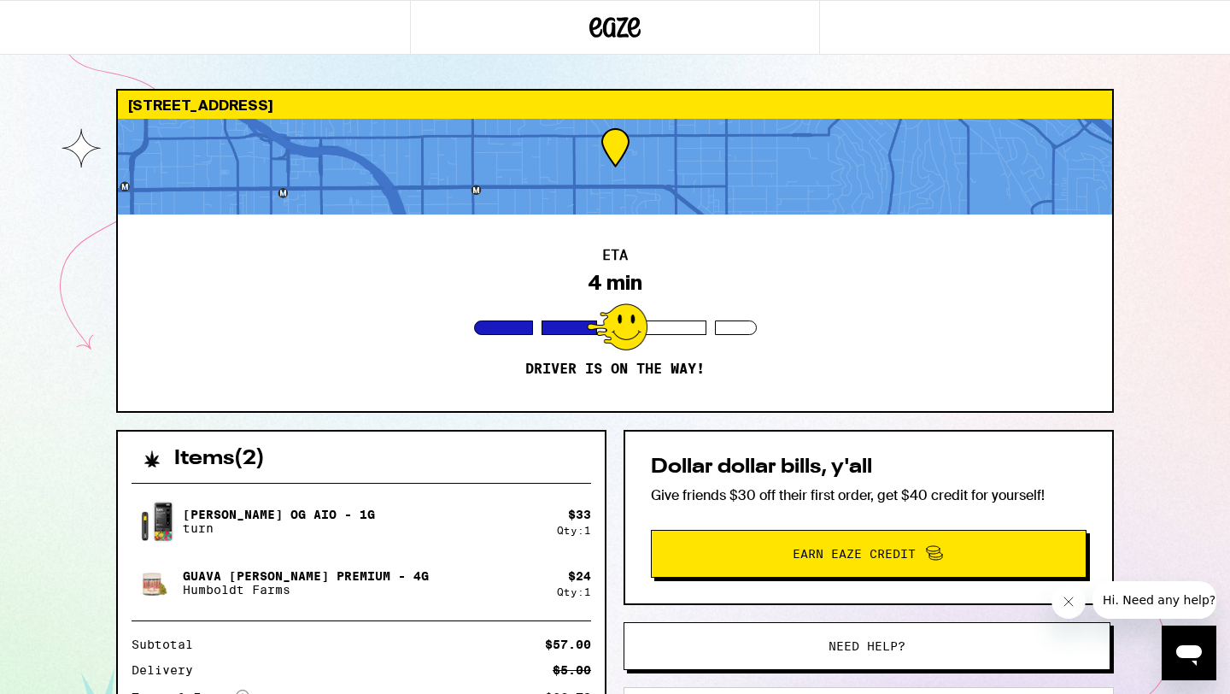
click at [381, 480] on div "Mango Guava OG AIO - 1g turn $ 33 Qty: 1 Guava Mintz Premium - 4g Humboldt Farm…" at bounding box center [361, 645] width 487 height 352
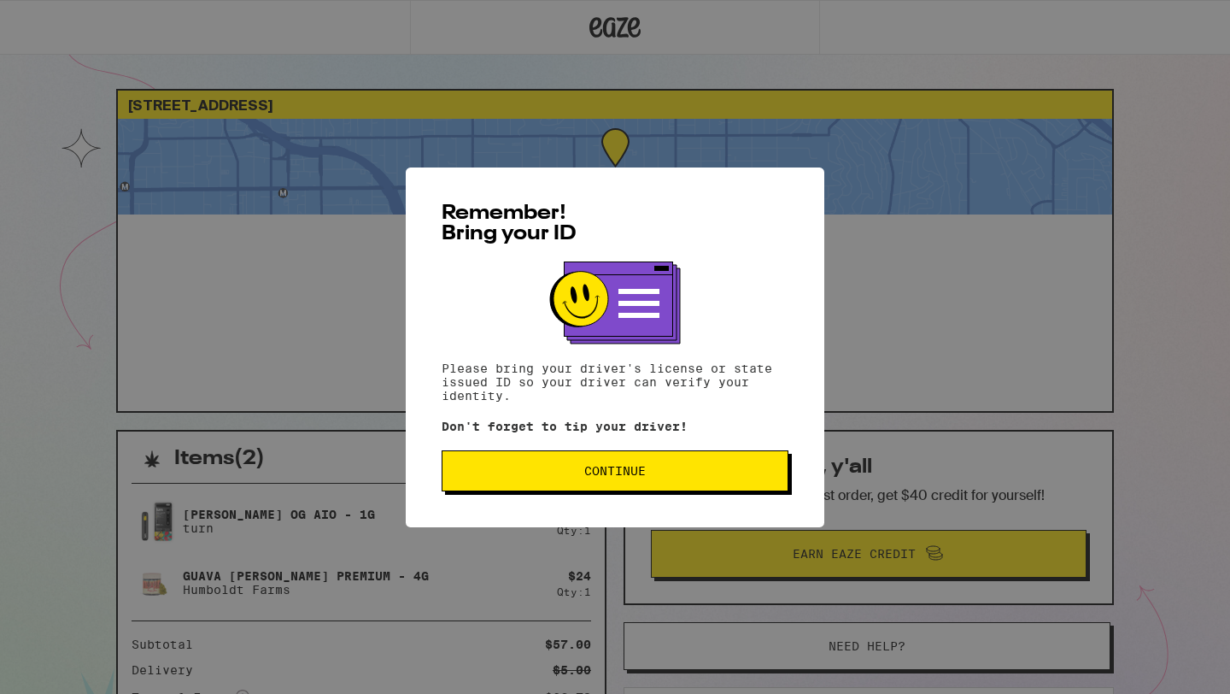
click at [600, 477] on span "Continue" at bounding box center [614, 471] width 61 height 12
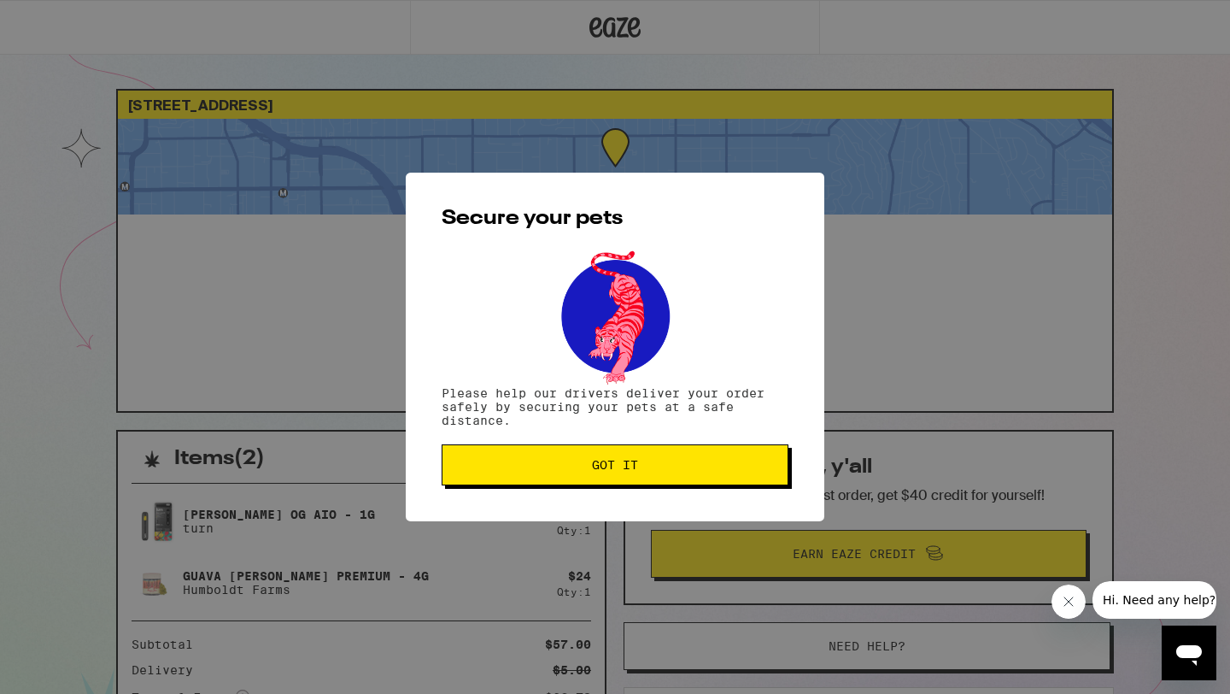
click at [600, 477] on button "Got it" at bounding box center [615, 464] width 347 height 41
